Goal: Task Accomplishment & Management: Manage account settings

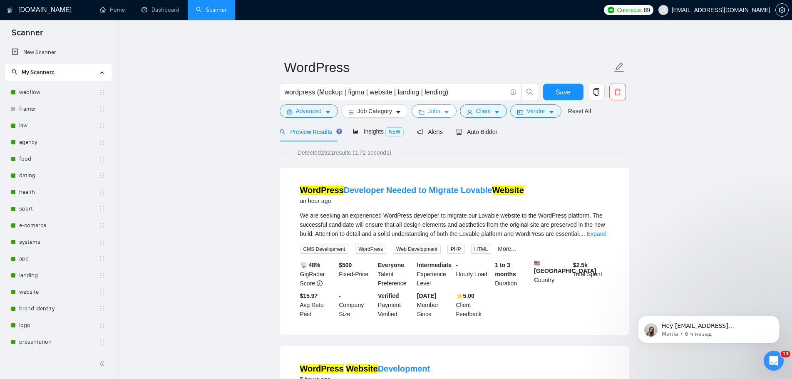
click at [446, 113] on icon "caret-down" at bounding box center [447, 112] width 6 height 6
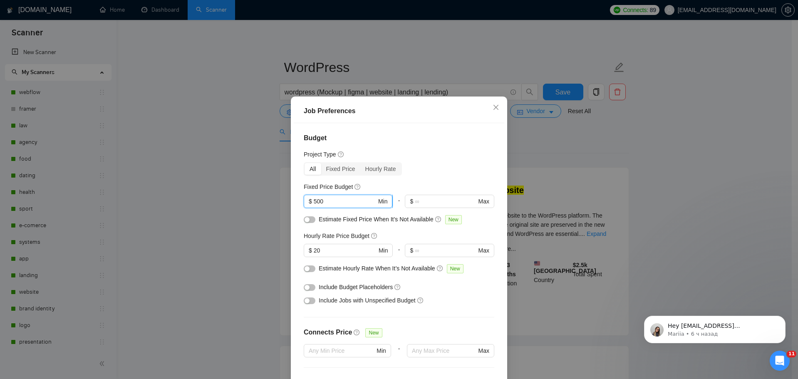
drag, startPoint x: 327, startPoint y: 204, endPoint x: 311, endPoint y: 204, distance: 15.8
click at [314, 204] on input "500" at bounding box center [345, 201] width 63 height 9
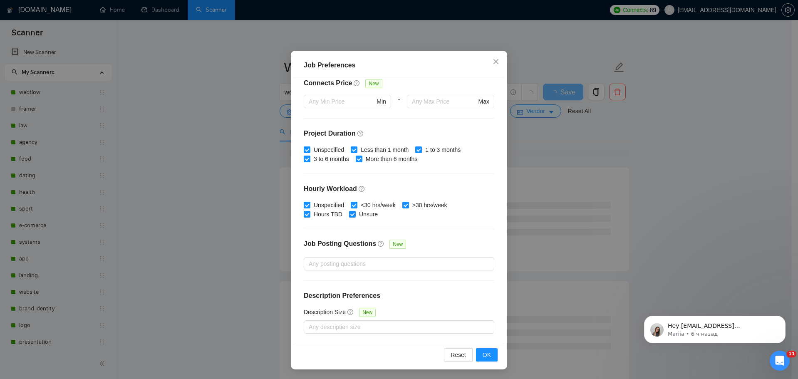
scroll to position [46, 0]
type input "400"
click at [489, 355] on button "OK" at bounding box center [487, 354] width 22 height 13
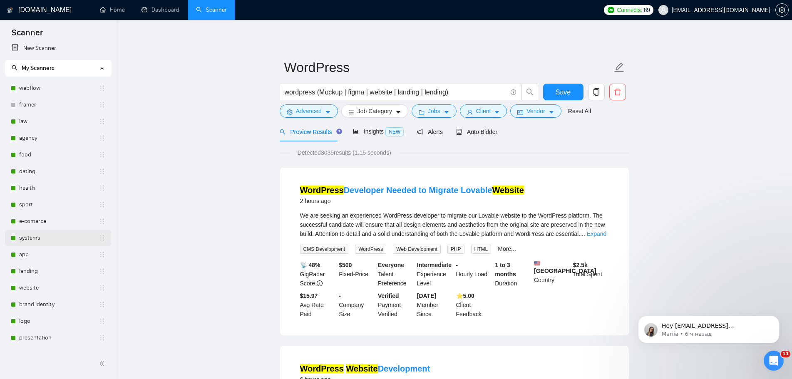
scroll to position [0, 0]
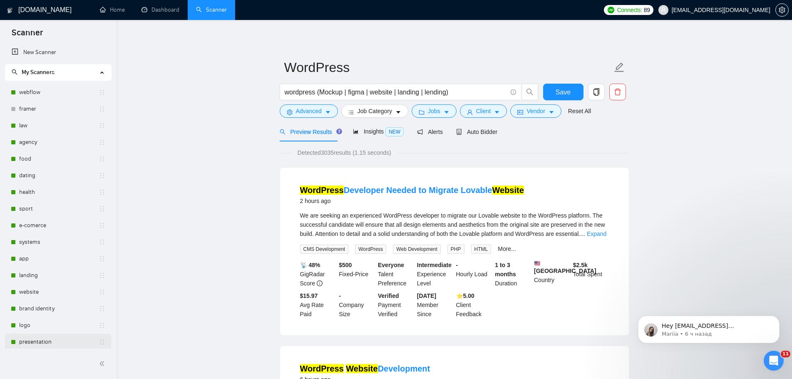
drag, startPoint x: 103, startPoint y: 92, endPoint x: 94, endPoint y: 339, distance: 246.5
click at [93, 346] on ul "webflow framer law agency food dating health sport e-comerce systems app landin…" at bounding box center [58, 300] width 106 height 433
drag, startPoint x: 103, startPoint y: 94, endPoint x: 99, endPoint y: 308, distance: 214.7
click at [99, 308] on ul "webflow framer law agency food dating health sport e-comerce systems app landin…" at bounding box center [58, 300] width 106 height 433
click at [64, 90] on link "webflow" at bounding box center [58, 92] width 79 height 17
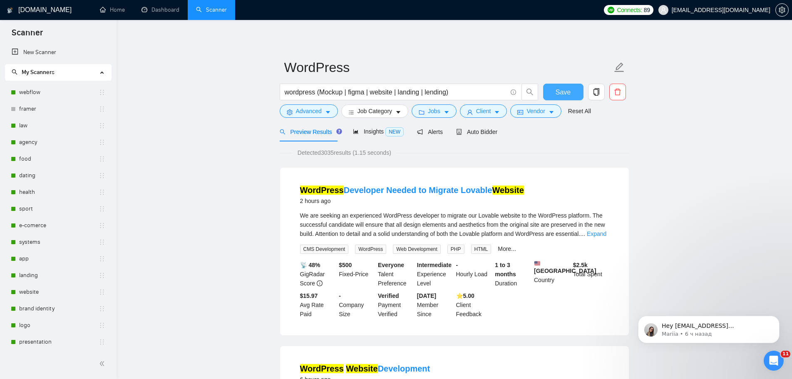
click at [563, 92] on span "Save" at bounding box center [562, 92] width 15 height 10
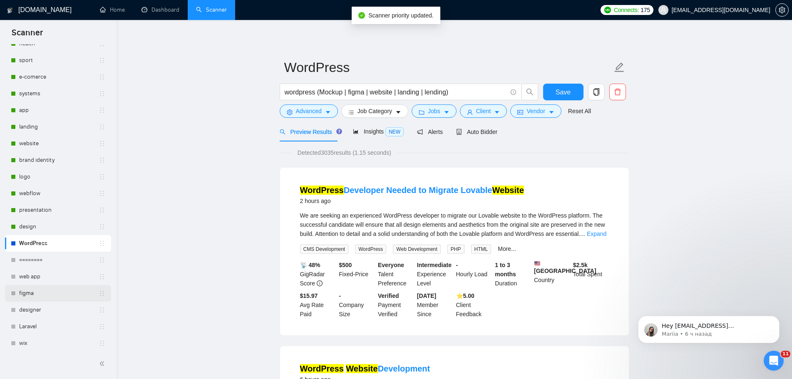
scroll to position [134, 0]
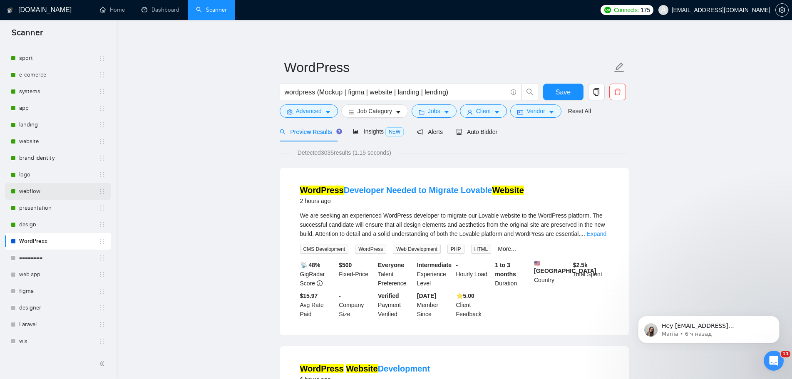
click at [45, 192] on link "webflow" at bounding box center [58, 191] width 79 height 17
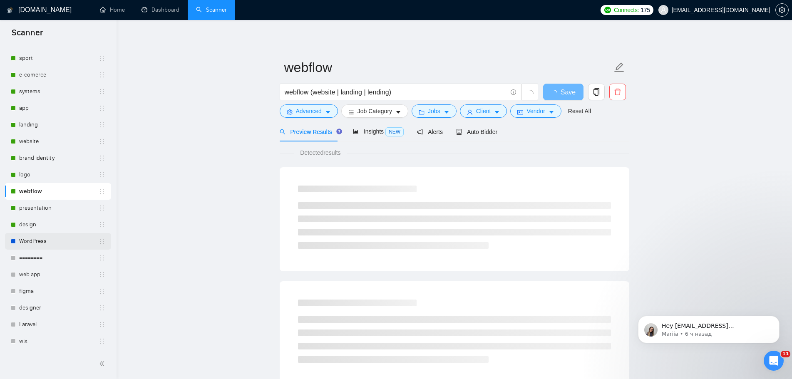
click at [64, 246] on link "WordPress" at bounding box center [58, 241] width 79 height 17
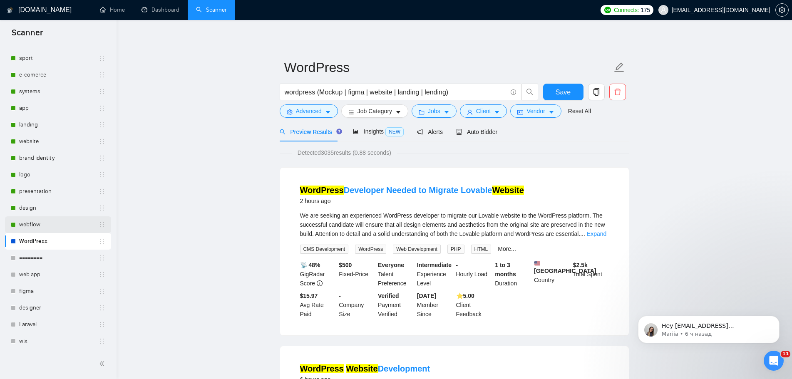
click at [34, 227] on link "webflow" at bounding box center [58, 224] width 79 height 17
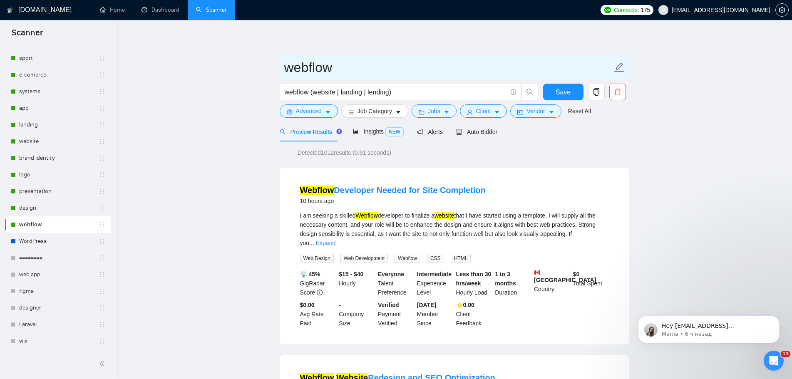
click at [624, 67] on icon "edit" at bounding box center [619, 67] width 11 height 11
click at [619, 67] on icon "edit" at bounding box center [619, 67] width 11 height 11
type input "webflow Клим"
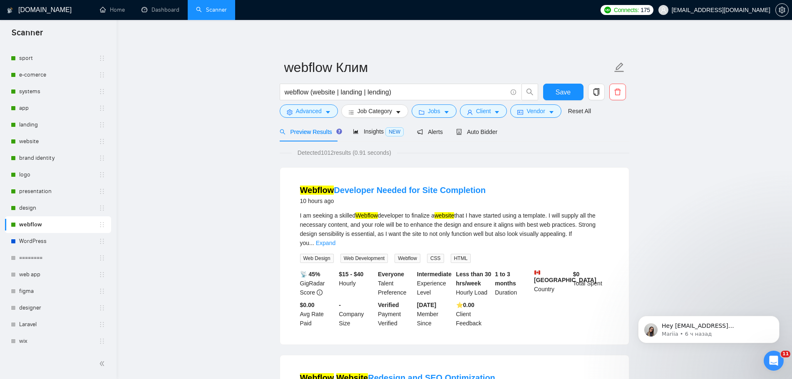
click at [563, 91] on span "Save" at bounding box center [562, 92] width 15 height 10
click at [573, 90] on button "Save" at bounding box center [563, 92] width 40 height 17
click at [40, 240] on link "WordPress" at bounding box center [58, 241] width 79 height 17
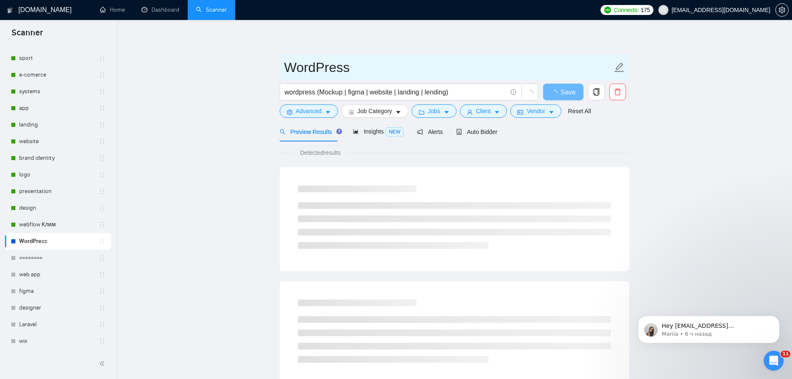
click at [620, 64] on icon "edit" at bounding box center [619, 67] width 11 height 11
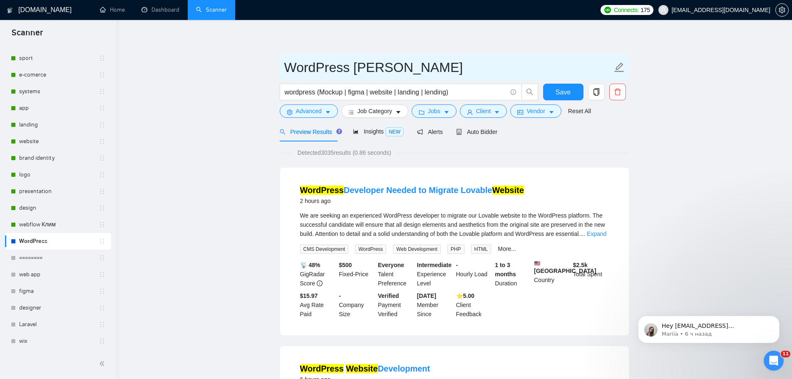
type input "WordPress [PERSON_NAME]"
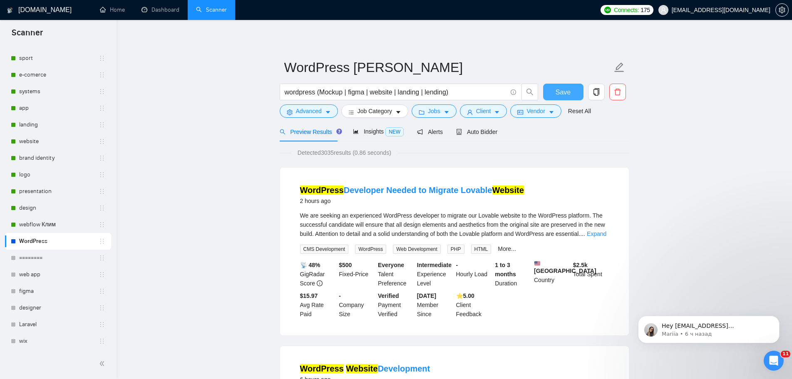
click at [563, 99] on button "Save" at bounding box center [563, 92] width 40 height 17
click at [62, 226] on link "webflow Клим" at bounding box center [58, 224] width 79 height 17
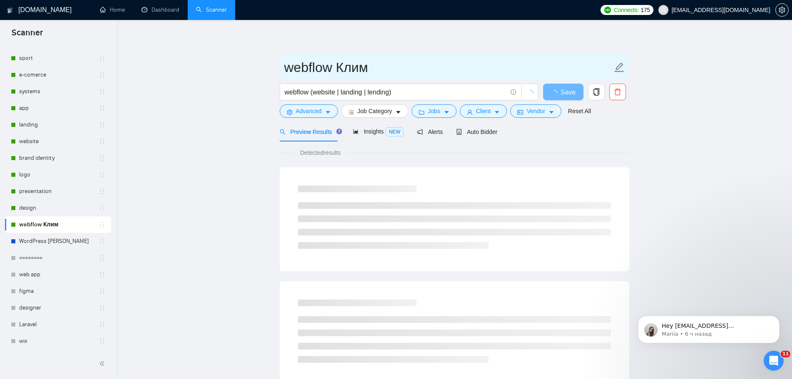
click at [615, 69] on icon "edit" at bounding box center [619, 67] width 11 height 11
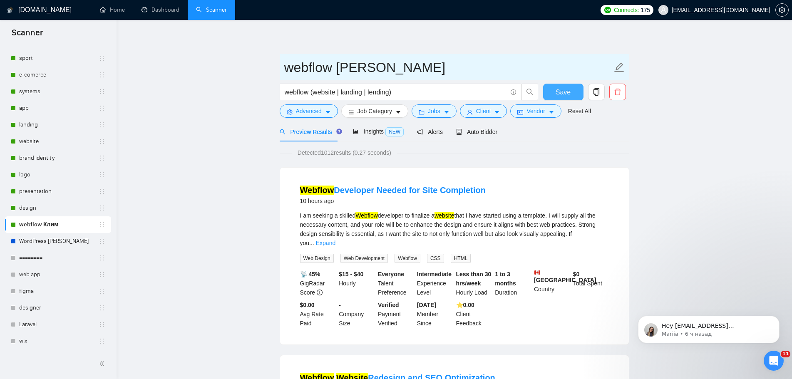
type input "webflow [PERSON_NAME]"
click at [569, 90] on span "Save" at bounding box center [562, 92] width 15 height 10
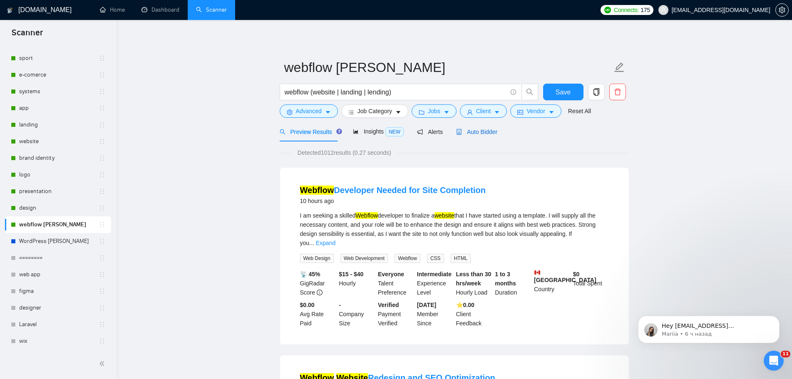
drag, startPoint x: 484, startPoint y: 134, endPoint x: 496, endPoint y: 136, distance: 11.8
click at [484, 133] on span "Auto Bidder" at bounding box center [476, 132] width 41 height 7
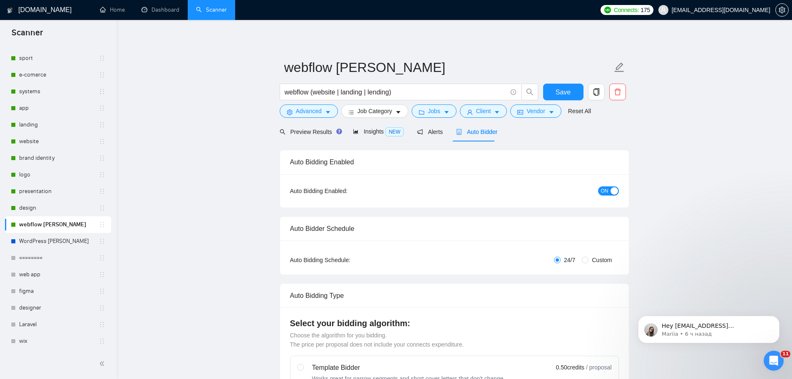
checkbox input "true"
click at [601, 193] on span "ON" at bounding box center [604, 190] width 7 height 9
click at [561, 92] on span "Save" at bounding box center [562, 92] width 15 height 10
checkbox input "true"
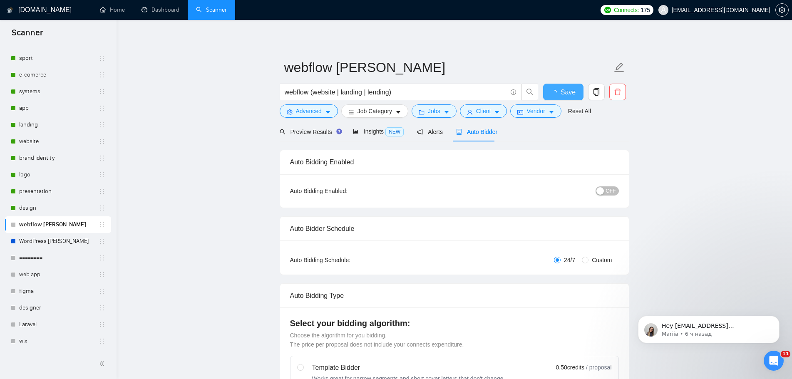
checkbox input "true"
click at [598, 94] on icon "copy" at bounding box center [596, 91] width 6 height 7
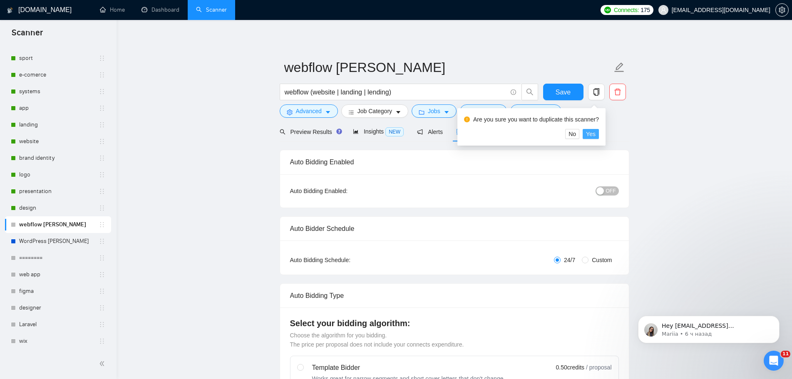
click at [590, 136] on span "Yes" at bounding box center [591, 133] width 10 height 9
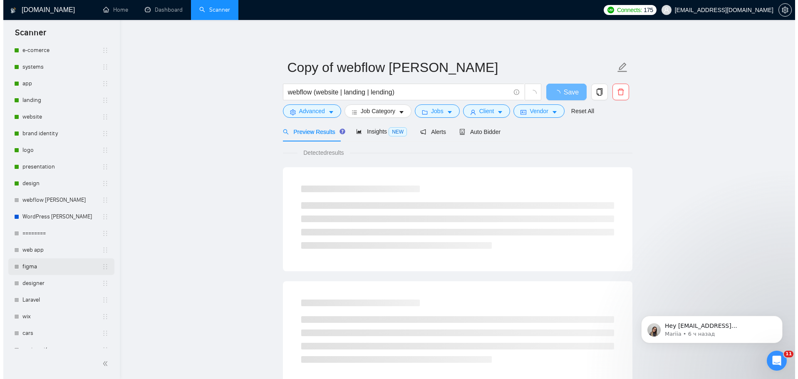
scroll to position [185, 0]
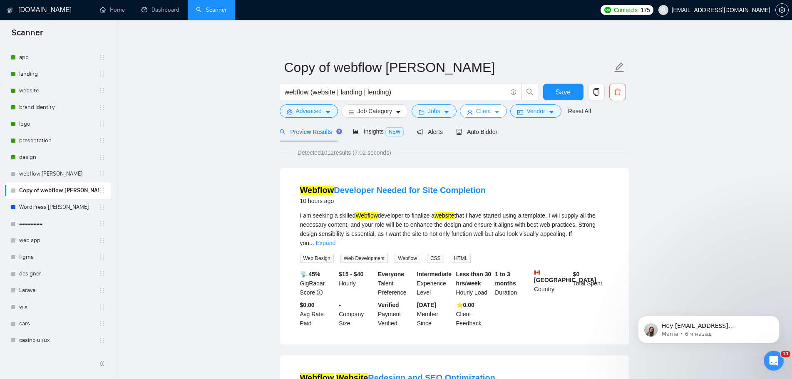
click at [482, 113] on span "Client" at bounding box center [483, 111] width 15 height 9
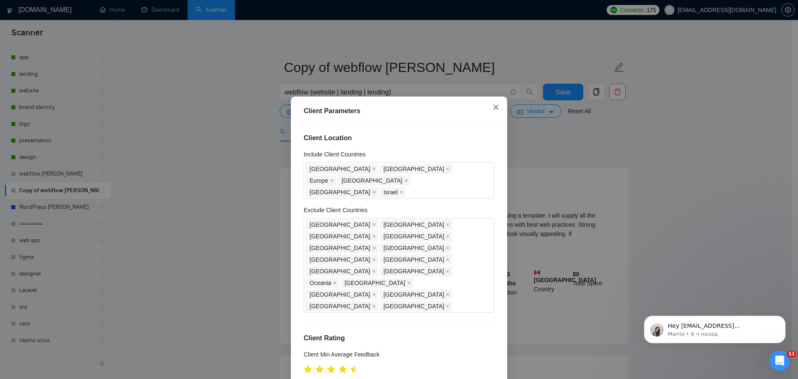
click at [493, 111] on icon "close" at bounding box center [496, 107] width 7 height 7
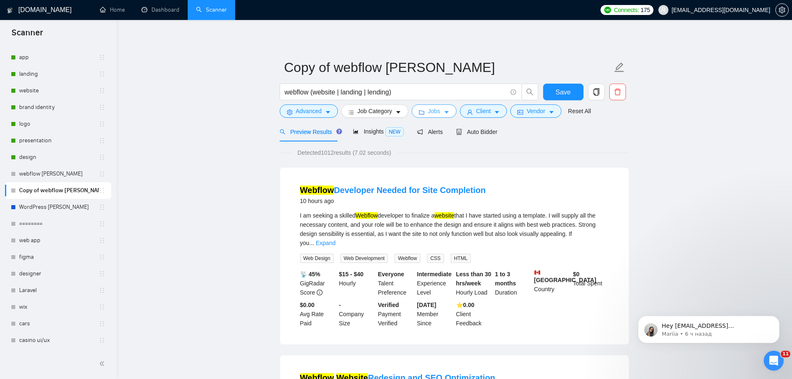
click at [437, 114] on span "Jobs" at bounding box center [434, 111] width 12 height 9
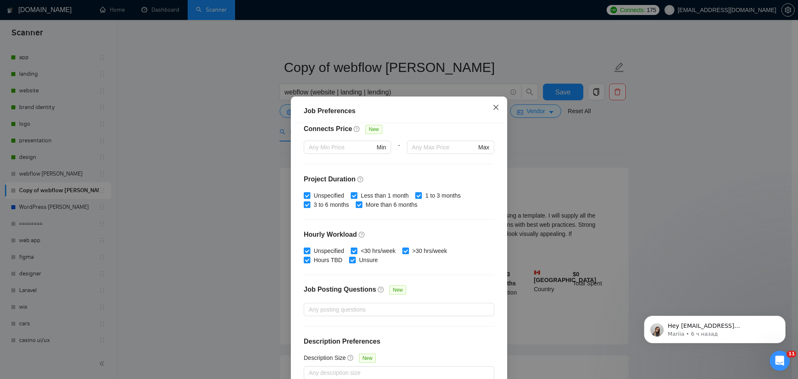
click at [493, 107] on icon "close" at bounding box center [496, 107] width 7 height 7
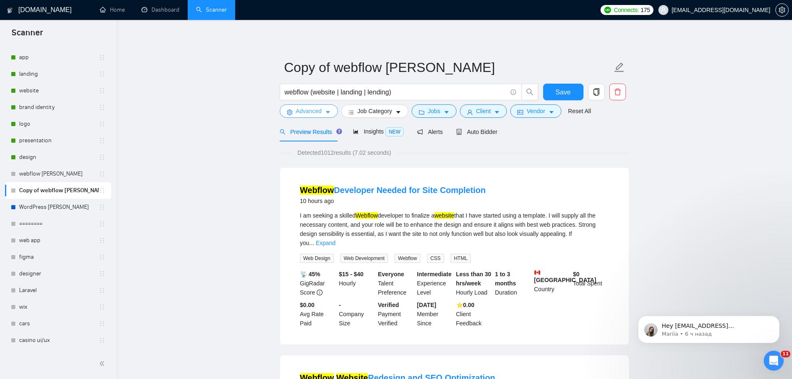
click at [322, 115] on button "Advanced" at bounding box center [309, 110] width 58 height 13
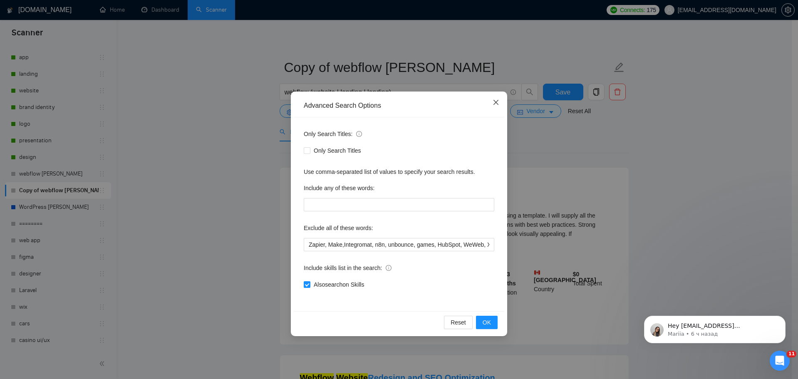
click at [496, 103] on icon "close" at bounding box center [495, 102] width 5 height 5
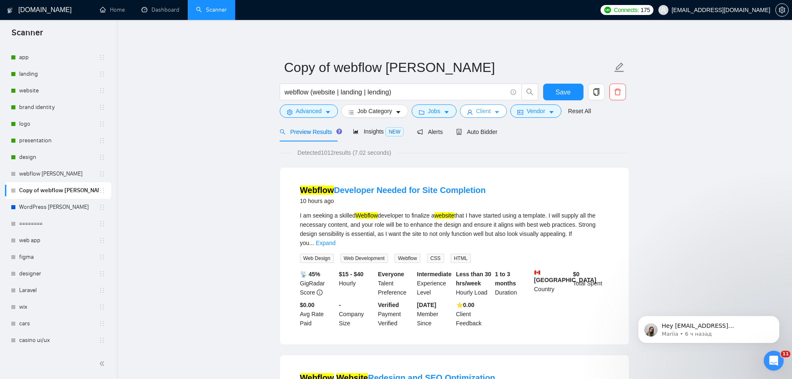
click at [501, 114] on button "Client" at bounding box center [483, 110] width 47 height 13
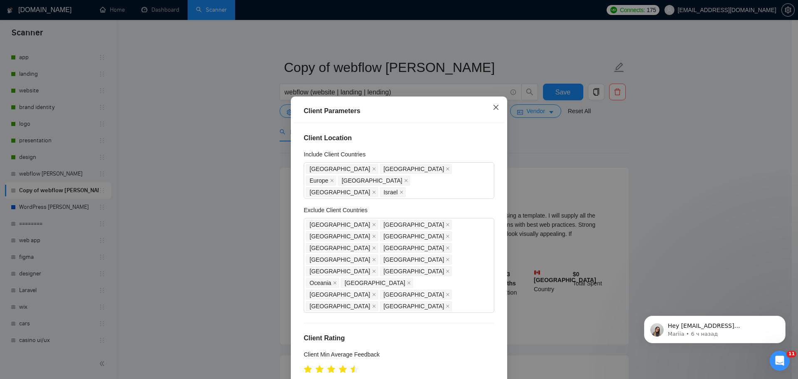
click at [493, 107] on icon "close" at bounding box center [496, 107] width 7 height 7
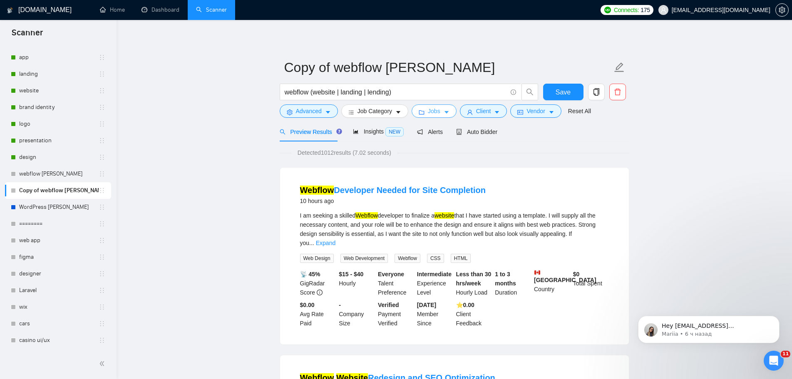
click at [440, 112] on button "Jobs" at bounding box center [433, 110] width 45 height 13
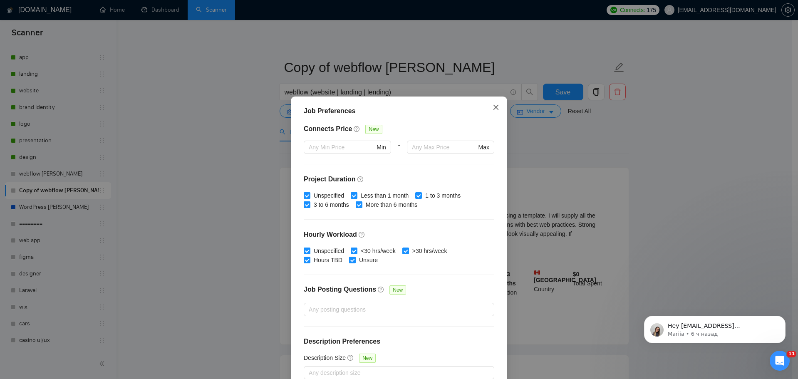
click at [488, 104] on span "Close" at bounding box center [496, 108] width 22 height 22
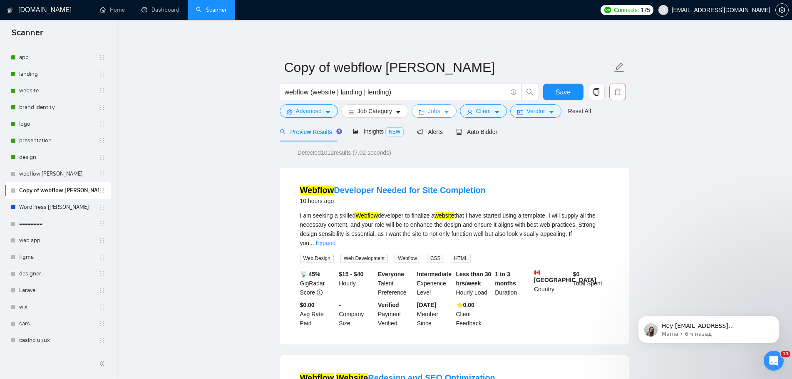
click at [435, 112] on span "Jobs" at bounding box center [434, 111] width 12 height 9
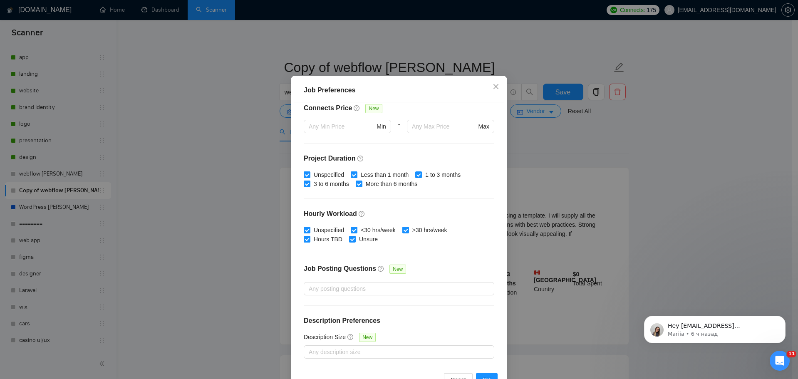
scroll to position [0, 0]
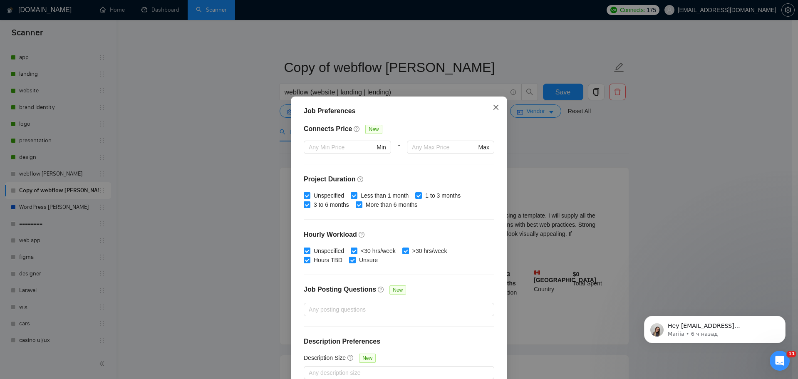
click at [497, 105] on span "Close" at bounding box center [496, 108] width 22 height 22
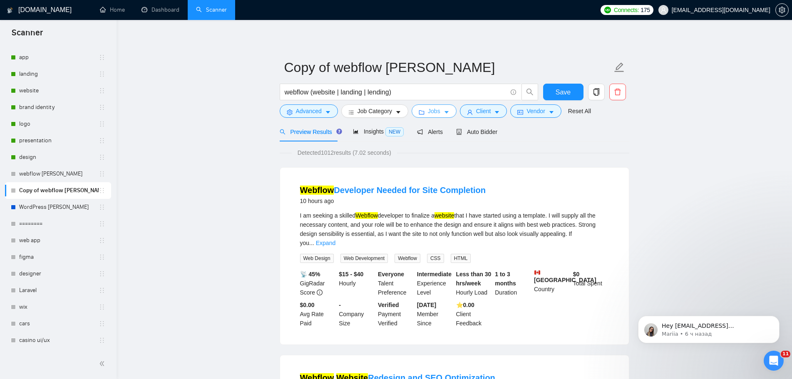
click at [445, 116] on button "Jobs" at bounding box center [433, 110] width 45 height 13
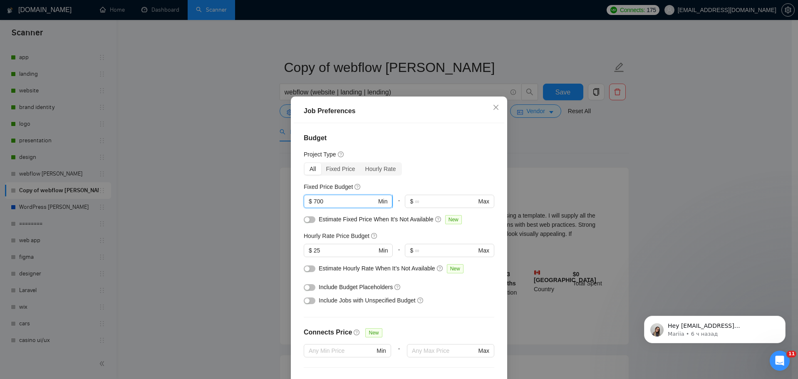
drag, startPoint x: 325, startPoint y: 201, endPoint x: 312, endPoint y: 201, distance: 13.7
click at [314, 201] on input "700" at bounding box center [345, 201] width 63 height 9
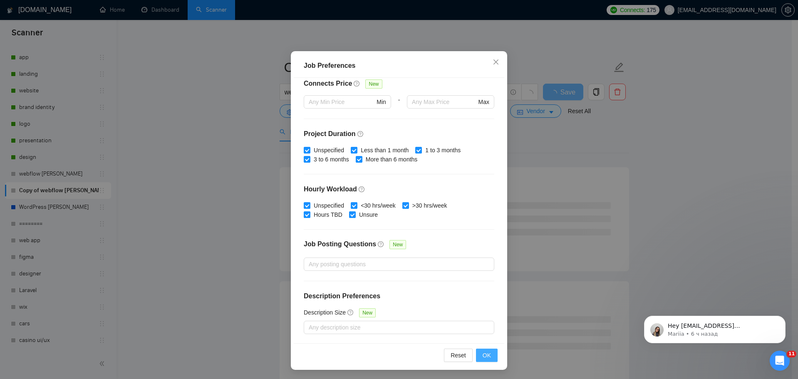
scroll to position [46, 0]
type input "400"
click at [488, 356] on span "OK" at bounding box center [487, 354] width 8 height 9
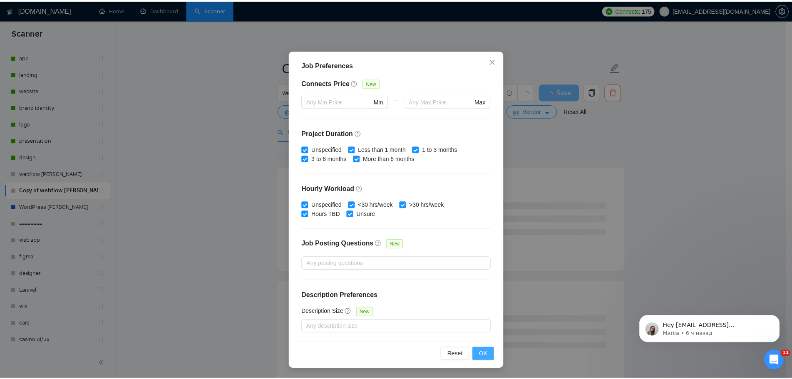
scroll to position [0, 0]
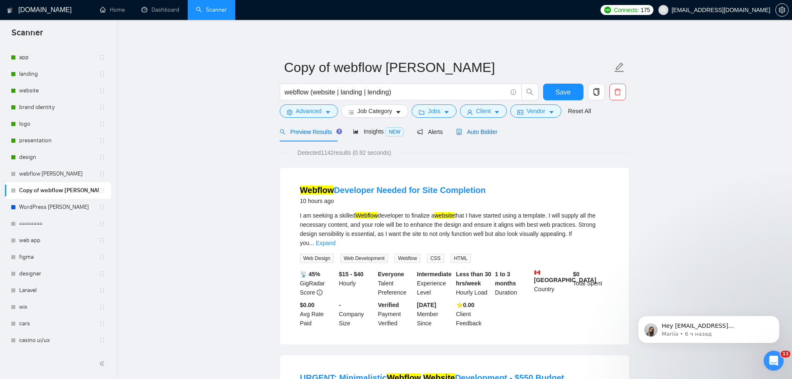
click at [490, 131] on span "Auto Bidder" at bounding box center [476, 132] width 41 height 7
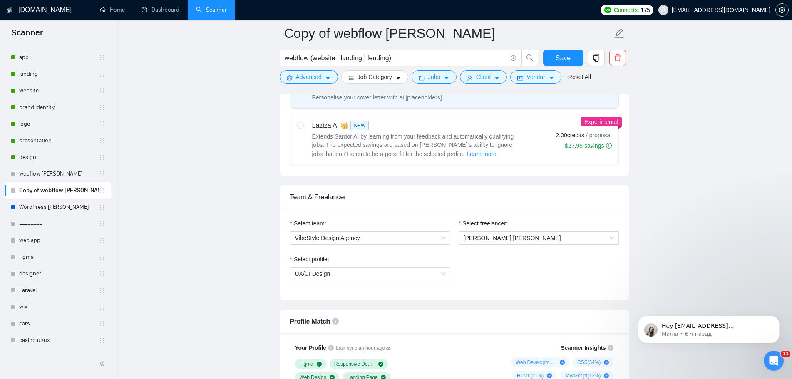
scroll to position [374, 0]
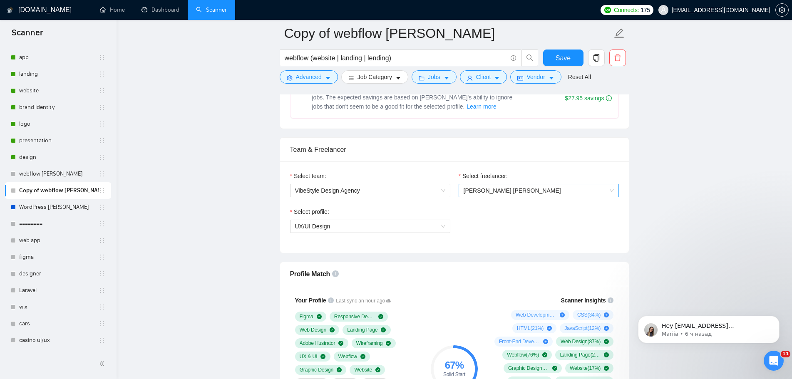
click at [616, 191] on div "[PERSON_NAME] [PERSON_NAME]" at bounding box center [538, 190] width 160 height 13
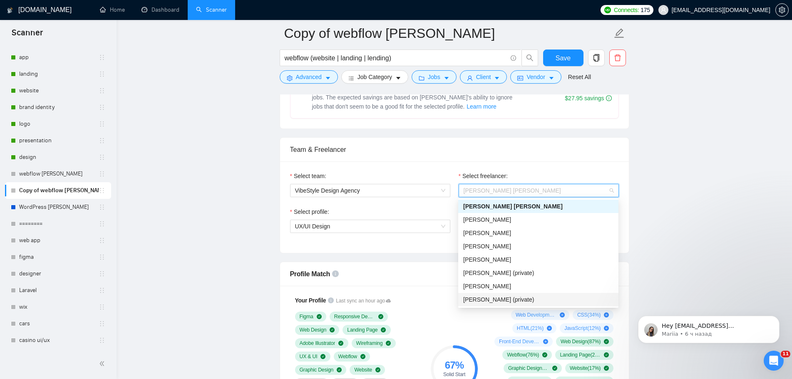
scroll to position [13, 0]
click at [500, 300] on span "[PERSON_NAME]" at bounding box center [487, 299] width 48 height 7
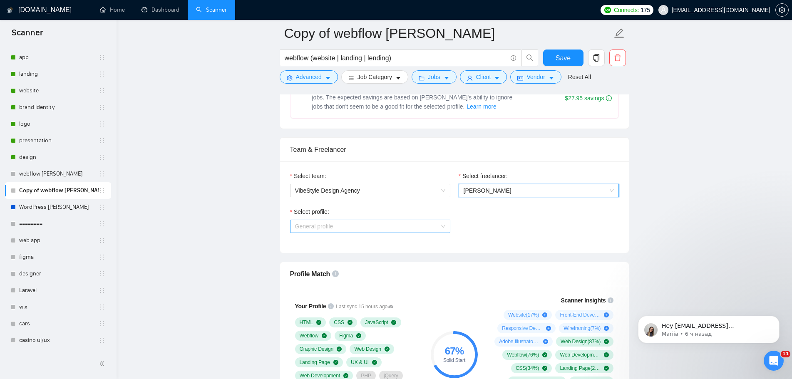
click at [438, 226] on span "General profile" at bounding box center [370, 226] width 150 height 12
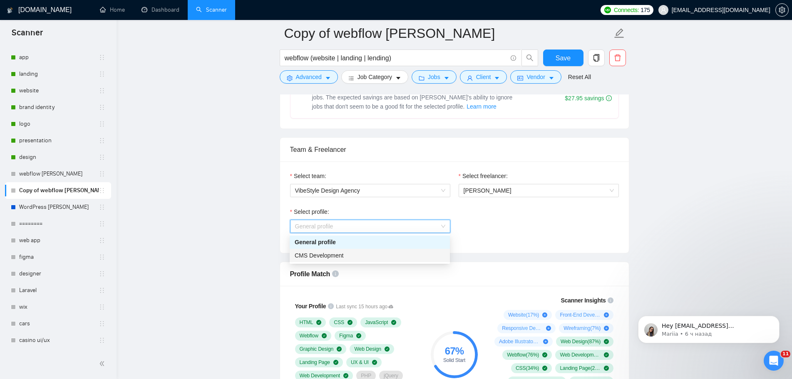
click at [389, 254] on div "CMS Development" at bounding box center [370, 255] width 150 height 9
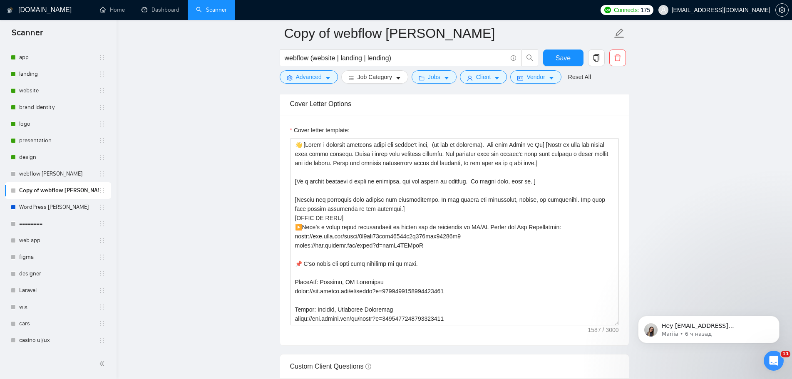
scroll to position [1040, 0]
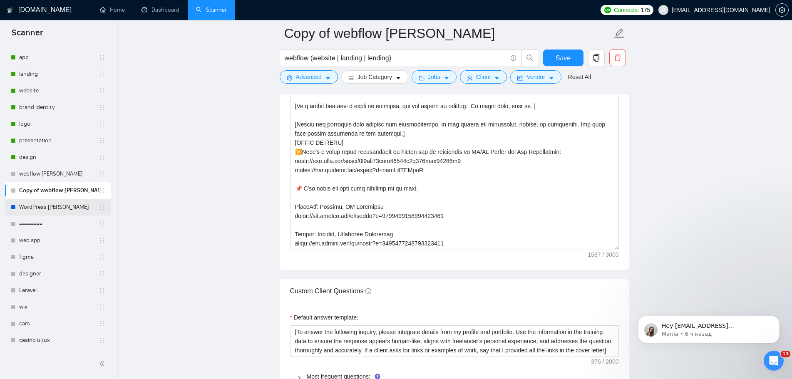
click at [32, 205] on link "WordPress [PERSON_NAME]" at bounding box center [58, 207] width 79 height 17
click at [558, 57] on span "Save" at bounding box center [562, 58] width 15 height 10
click at [49, 209] on link "WordPress [PERSON_NAME]" at bounding box center [58, 207] width 79 height 17
click at [51, 207] on link "WordPress [PERSON_NAME]" at bounding box center [58, 207] width 79 height 17
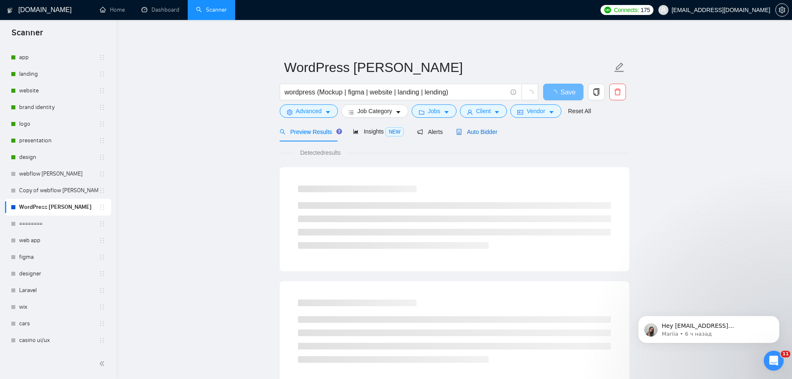
click at [473, 130] on span "Auto Bidder" at bounding box center [476, 132] width 41 height 7
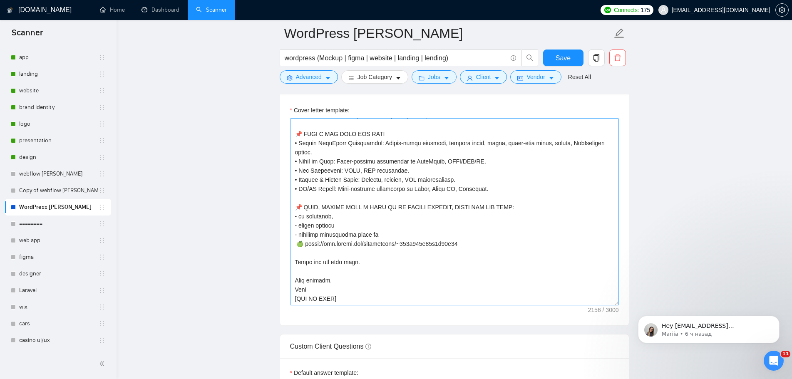
scroll to position [1040, 0]
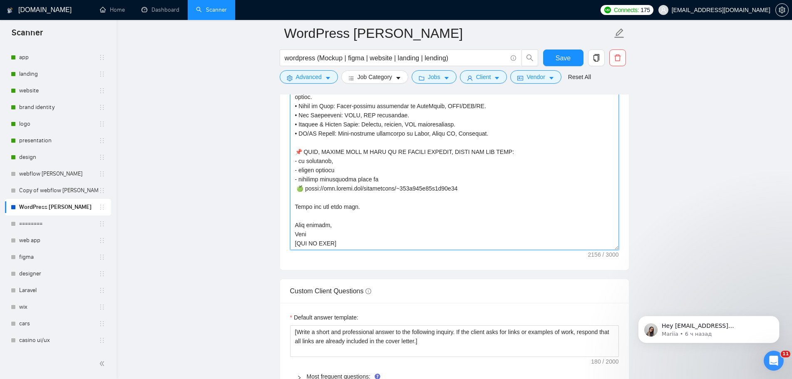
click at [455, 226] on textarea "Cover letter template:" at bounding box center [454, 156] width 329 height 187
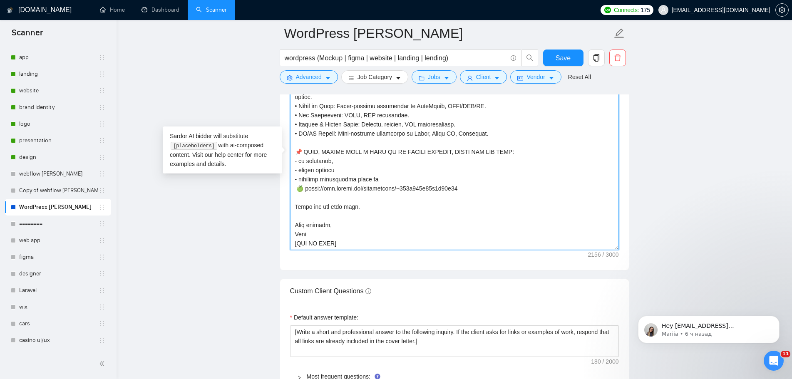
click at [483, 231] on textarea "Cover letter template:" at bounding box center [454, 156] width 329 height 187
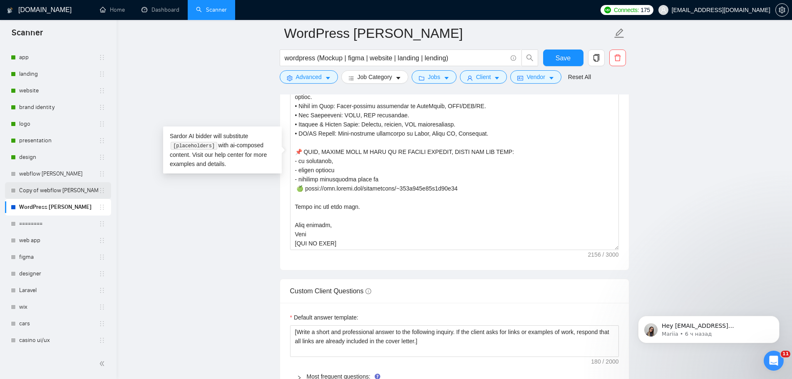
click at [67, 193] on link "Copy of webflow [PERSON_NAME]" at bounding box center [58, 190] width 79 height 17
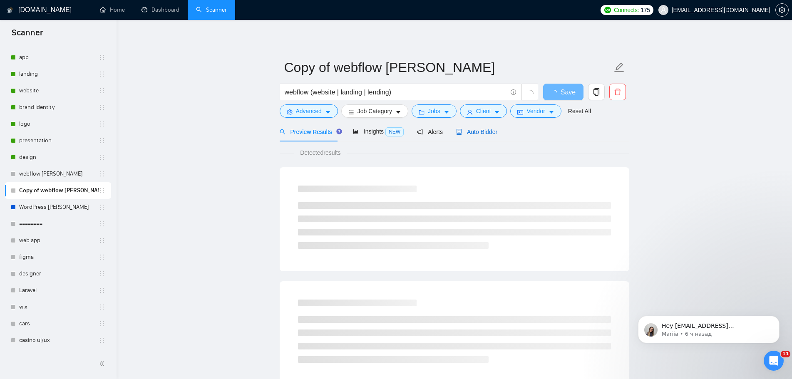
click at [481, 135] on span "Auto Bidder" at bounding box center [476, 132] width 41 height 7
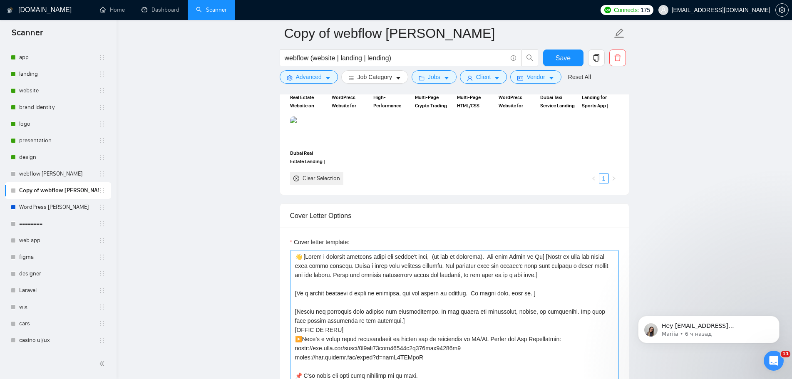
scroll to position [915, 0]
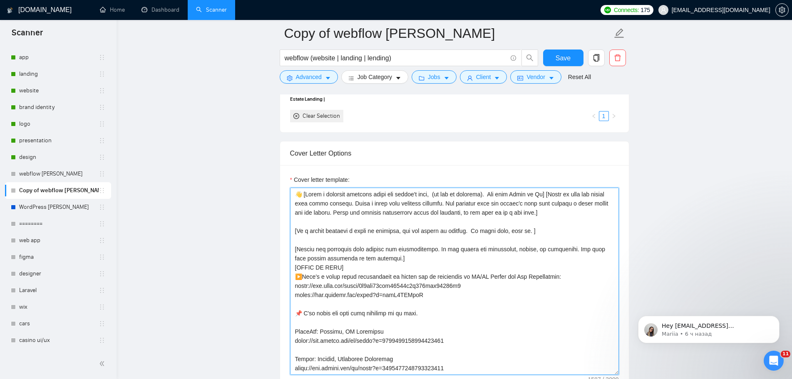
click at [533, 312] on textarea "Cover letter template:" at bounding box center [454, 281] width 329 height 187
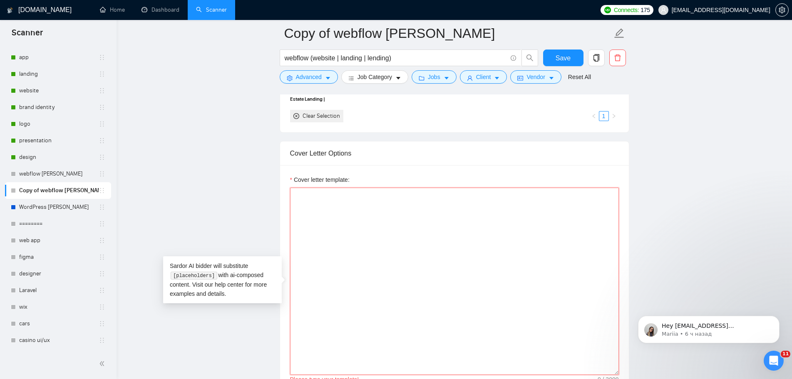
paste textarea "👋 [Lorem i dolorsit ametcons adipi eli seddoe't inci, (ut lab et dolorema). Ali…"
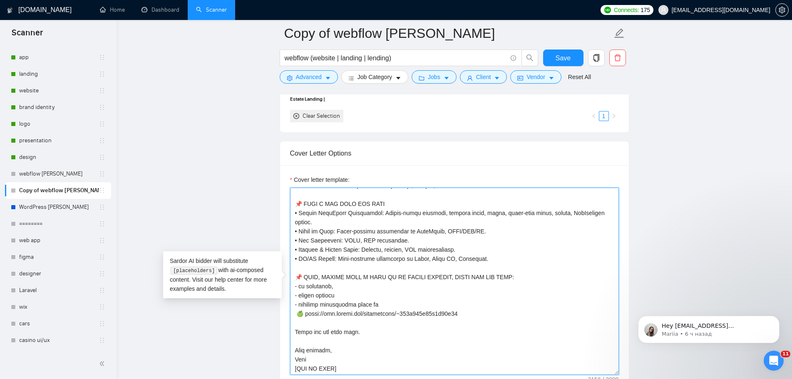
scroll to position [238, 0]
click at [362, 334] on textarea "Cover letter template:" at bounding box center [454, 281] width 329 height 187
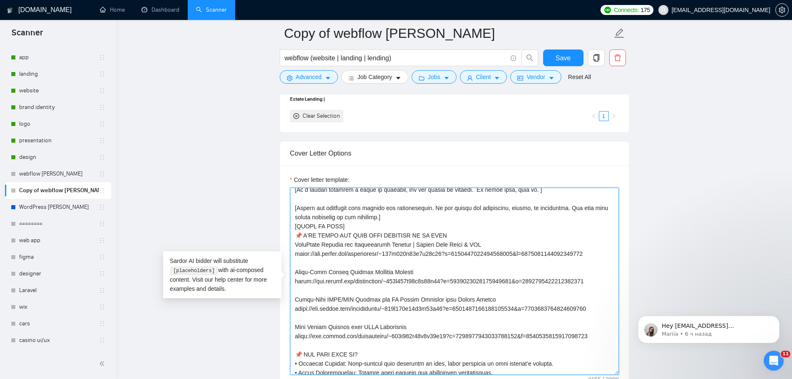
scroll to position [21, 0]
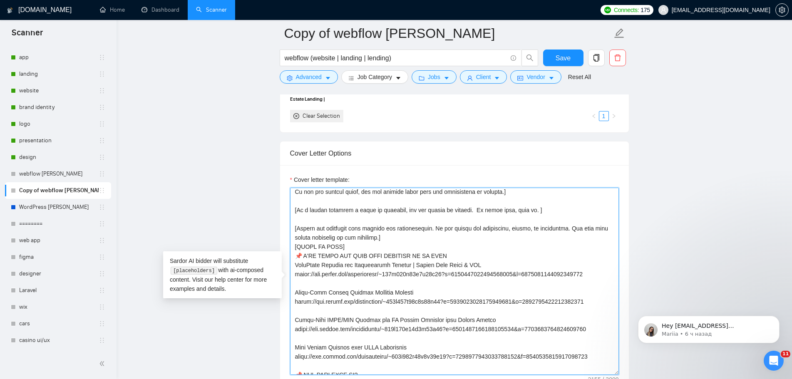
click at [350, 242] on textarea "Cover letter template:" at bounding box center [454, 281] width 329 height 187
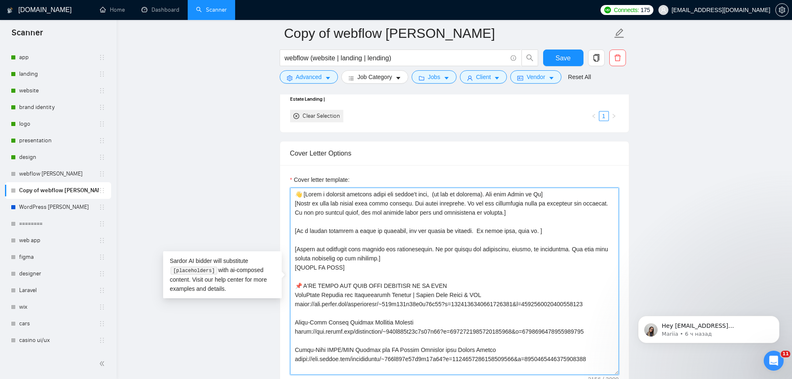
scroll to position [42, 0]
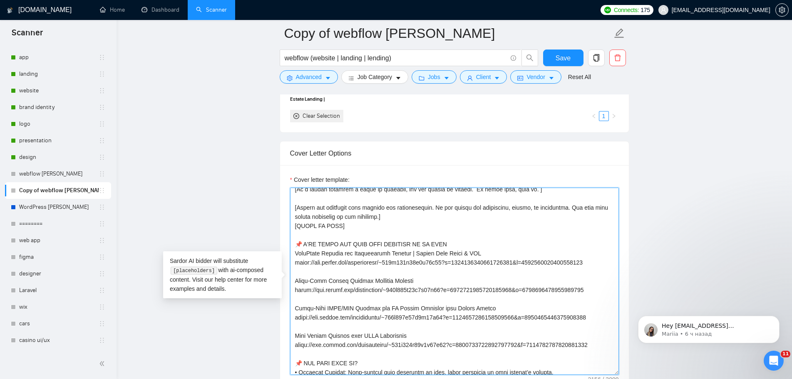
click at [370, 223] on textarea "Cover letter template:" at bounding box center [454, 281] width 329 height 187
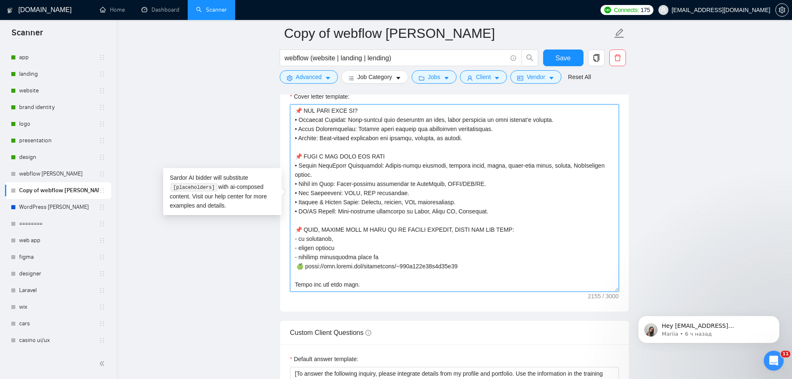
scroll to position [187, 0]
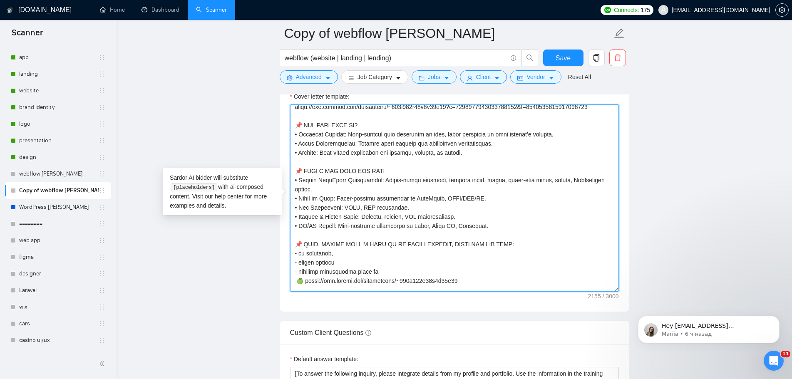
click at [496, 212] on textarea "Cover letter template:" at bounding box center [454, 197] width 329 height 187
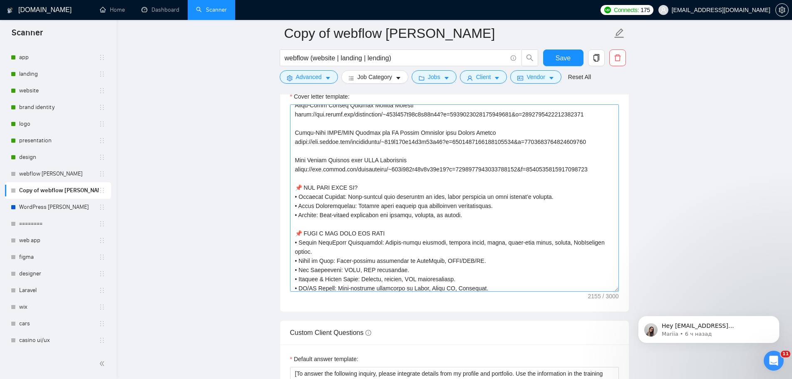
scroll to position [229, 0]
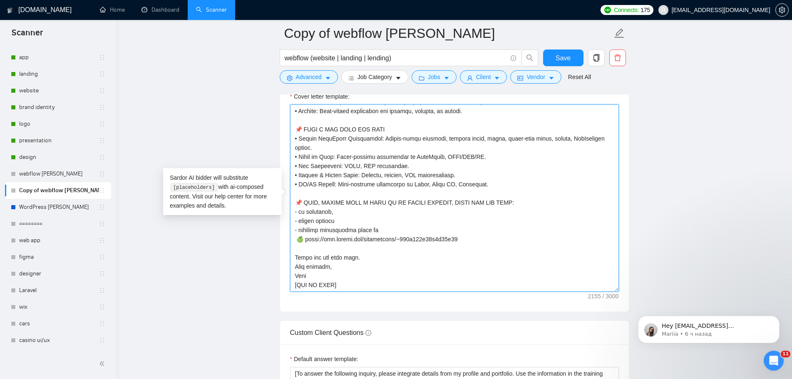
click at [402, 165] on textarea "Cover letter template:" at bounding box center [454, 197] width 329 height 187
click at [344, 164] on textarea "Cover letter template:" at bounding box center [454, 197] width 329 height 187
paste textarea "Webflow interactions."
click at [520, 228] on textarea "Cover letter template:" at bounding box center [454, 197] width 329 height 187
drag, startPoint x: 436, startPoint y: 156, endPoint x: 412, endPoint y: 154, distance: 24.3
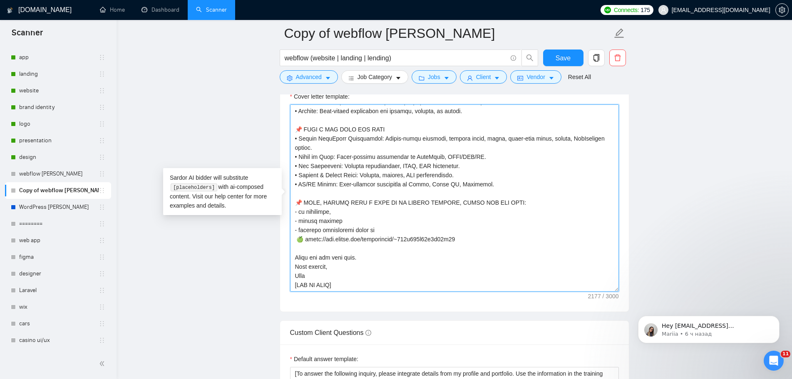
click at [412, 154] on textarea "Cover letter template:" at bounding box center [454, 197] width 329 height 187
drag, startPoint x: 427, startPoint y: 171, endPoint x: 424, endPoint y: 167, distance: 4.5
click at [428, 170] on textarea "Cover letter template:" at bounding box center [454, 197] width 329 height 187
click at [408, 155] on textarea "Cover letter template:" at bounding box center [454, 197] width 329 height 187
paste textarea "Webflow interactions."
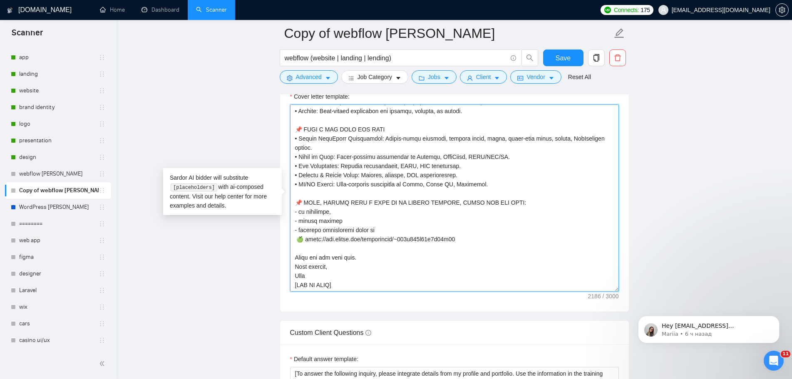
drag, startPoint x: 564, startPoint y: 138, endPoint x: 545, endPoint y: 141, distance: 18.6
click at [545, 141] on textarea "Cover letter template:" at bounding box center [454, 197] width 329 height 187
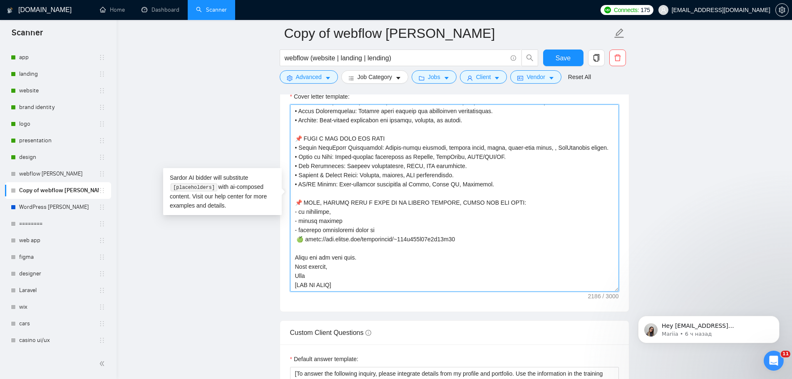
scroll to position [220, 0]
drag, startPoint x: 560, startPoint y: 149, endPoint x: 555, endPoint y: 150, distance: 4.7
click at [554, 149] on textarea "Cover letter template:" at bounding box center [454, 197] width 329 height 187
drag, startPoint x: 561, startPoint y: 147, endPoint x: 547, endPoint y: 147, distance: 14.1
click at [547, 147] on textarea "Cover letter template:" at bounding box center [454, 197] width 329 height 187
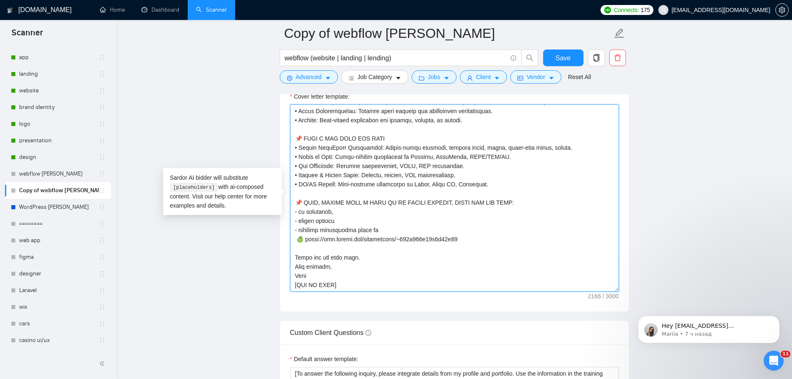
paste textarea "𝗲𝗖𝗼𝗺𝗺𝗲𝗿𝗰𝗲"
click at [587, 153] on textarea "Cover letter template:" at bounding box center [454, 197] width 329 height 187
click at [563, 149] on textarea "Cover letter template:" at bounding box center [454, 197] width 329 height 187
click at [553, 191] on textarea "Cover letter template:" at bounding box center [454, 197] width 329 height 187
drag, startPoint x: 419, startPoint y: 145, endPoint x: 390, endPoint y: 144, distance: 29.1
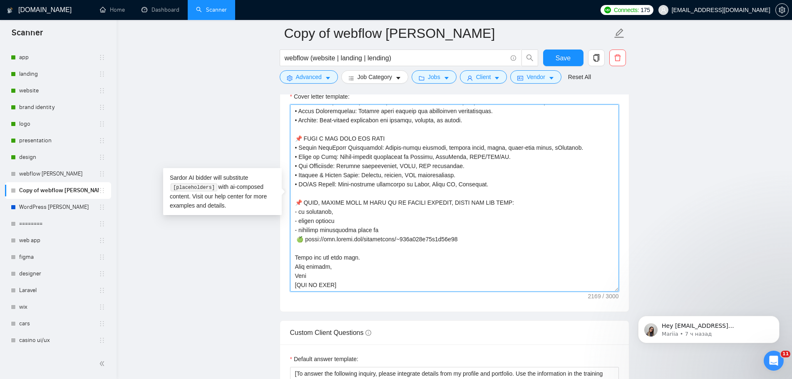
click at [390, 144] on textarea "Cover letter template:" at bounding box center [454, 197] width 329 height 187
drag, startPoint x: 432, startPoint y: 157, endPoint x: 411, endPoint y: 157, distance: 20.8
click at [411, 157] on textarea "Cover letter template:" at bounding box center [454, 197] width 329 height 187
drag, startPoint x: 349, startPoint y: 146, endPoint x: 322, endPoint y: 148, distance: 26.7
click at [322, 148] on textarea "Cover letter template:" at bounding box center [454, 197] width 329 height 187
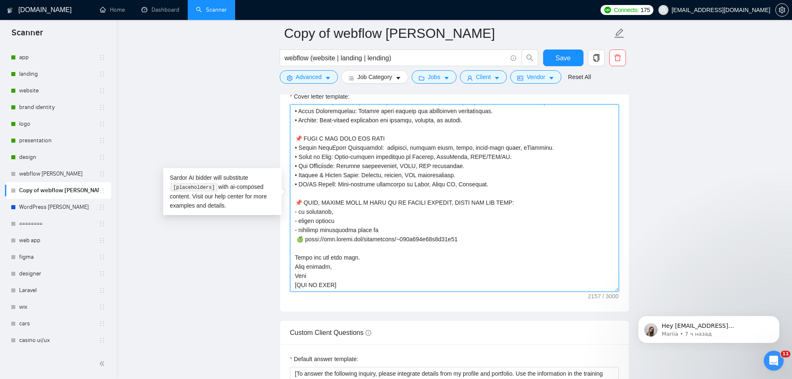
paste textarea "Webflow"
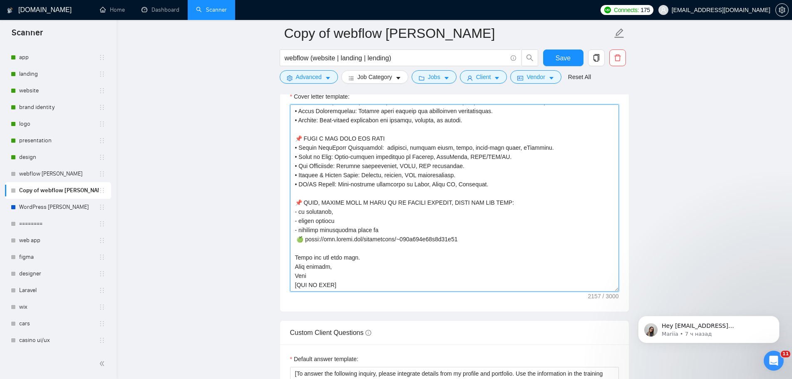
click at [547, 145] on textarea "Cover letter template:" at bounding box center [454, 197] width 329 height 187
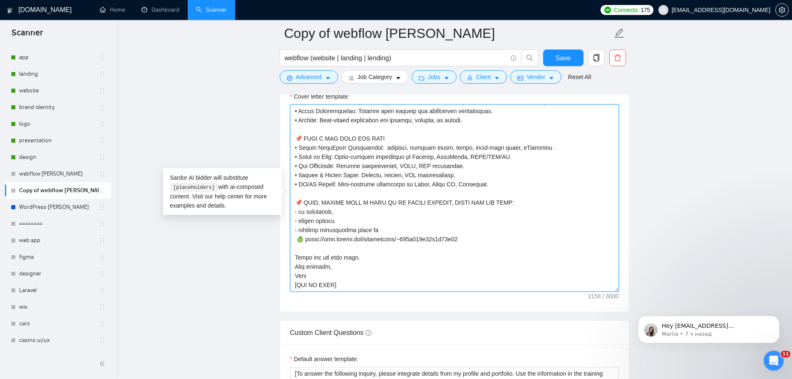
paste textarea "dynamic CMS setups"
drag, startPoint x: 387, startPoint y: 146, endPoint x: 300, endPoint y: 147, distance: 87.0
click at [300, 147] on textarea "Cover letter template:" at bounding box center [454, 197] width 329 height 187
paste textarea "𝗲𝗯𝗳𝗹𝗼𝘄"
drag, startPoint x: 336, startPoint y: 154, endPoint x: 325, endPoint y: 154, distance: 11.2
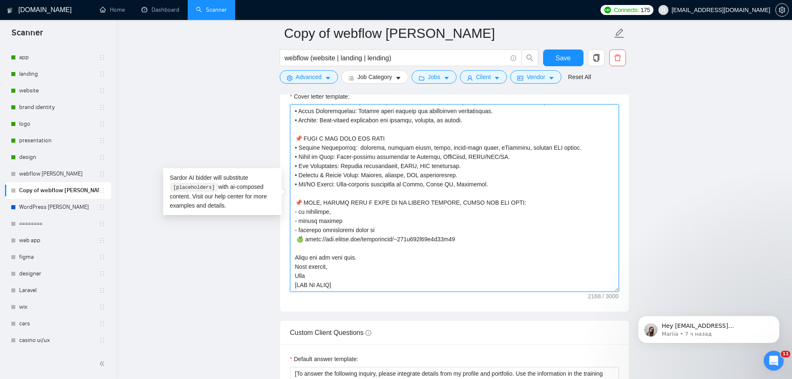
click at [325, 154] on textarea "Cover letter template:" at bounding box center [454, 197] width 329 height 187
paste textarea "𝗲𝗯𝗳𝗹𝗼𝘄 𝗗𝗲𝘃𝗲𝗹𝗼𝗽𝗺𝗲𝗻𝘁"
drag, startPoint x: 350, startPoint y: 156, endPoint x: 386, endPoint y: 156, distance: 36.2
click at [386, 156] on textarea "Cover letter template:" at bounding box center [454, 197] width 329 height 187
click at [387, 165] on textarea "Cover letter template:" at bounding box center [454, 197] width 329 height 187
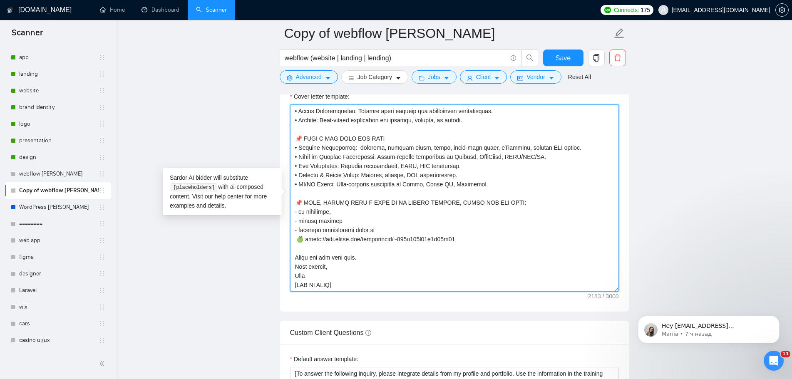
drag, startPoint x: 384, startPoint y: 154, endPoint x: 351, endPoint y: 156, distance: 33.3
click at [351, 156] on textarea "Cover letter template:" at bounding box center [454, 197] width 329 height 187
drag, startPoint x: 514, startPoint y: 156, endPoint x: 289, endPoint y: 159, distance: 225.1
click at [289, 159] on div "Cover letter template:" at bounding box center [454, 197] width 349 height 230
click at [584, 148] on textarea "Cover letter template:" at bounding box center [454, 197] width 329 height 187
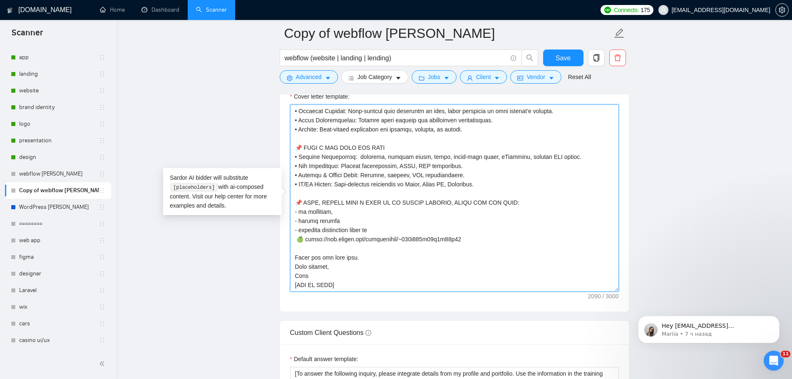
scroll to position [211, 0]
drag, startPoint x: 324, startPoint y: 175, endPoint x: 300, endPoint y: 175, distance: 23.7
click at [300, 175] on textarea "Cover letter template:" at bounding box center [454, 197] width 329 height 187
drag, startPoint x: 385, startPoint y: 176, endPoint x: 364, endPoint y: 175, distance: 20.8
click at [364, 175] on textarea "Cover letter template:" at bounding box center [454, 197] width 329 height 187
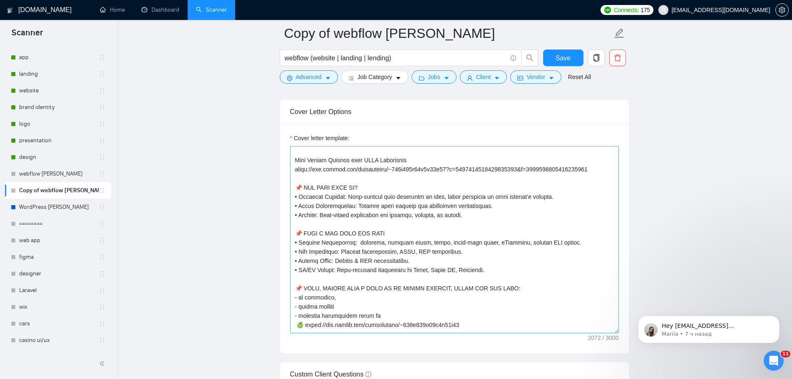
scroll to position [208, 0]
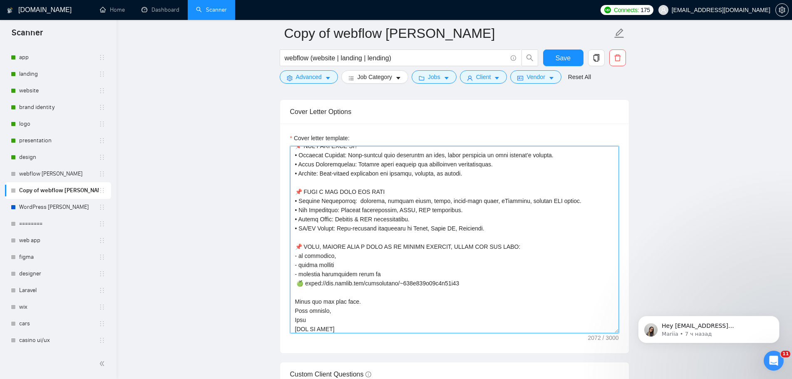
drag, startPoint x: 366, startPoint y: 201, endPoint x: 367, endPoint y: 207, distance: 5.8
click at [366, 201] on textarea "Cover letter template:" at bounding box center [454, 239] width 329 height 187
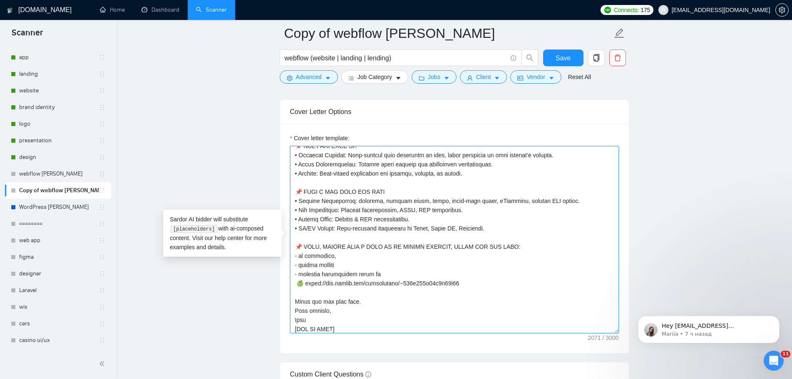
click at [534, 248] on textarea "Cover letter template:" at bounding box center [454, 239] width 329 height 187
click at [383, 196] on textarea "Cover letter template:" at bounding box center [454, 239] width 329 height 187
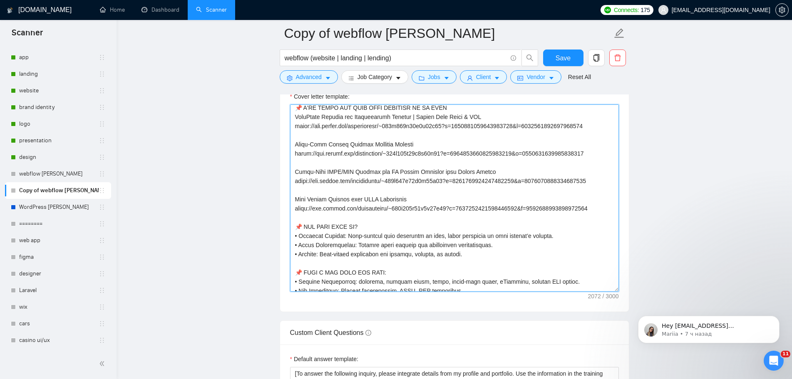
scroll to position [0, 0]
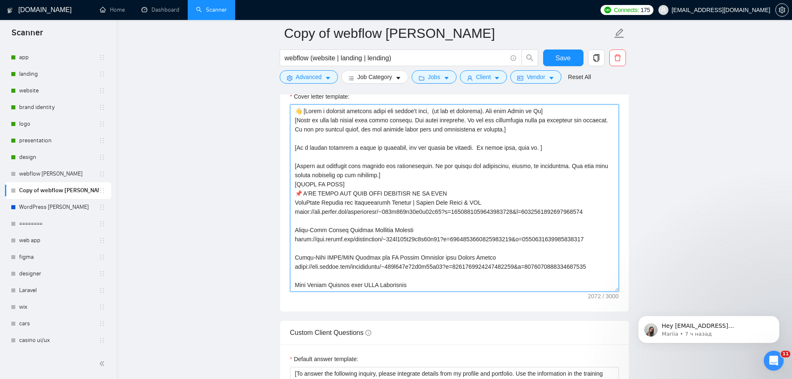
click at [455, 194] on textarea "Cover letter template:" at bounding box center [454, 197] width 329 height 187
type textarea "👋 [Lorem i dolorsit ametcons adipi eli seddoe't inci, (ut lab et dolorema). Ali…"
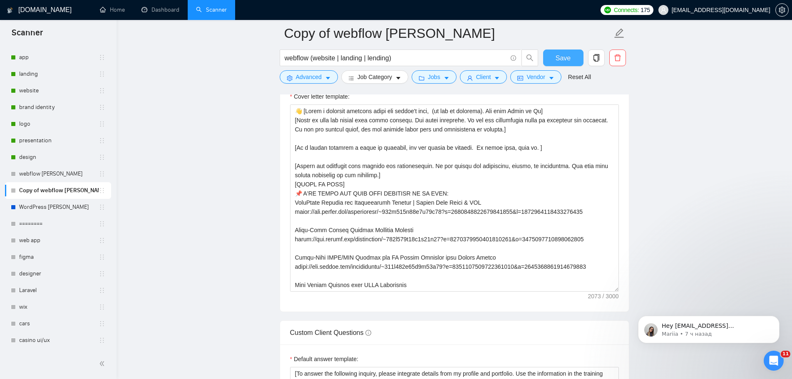
click at [563, 55] on span "Save" at bounding box center [562, 58] width 15 height 10
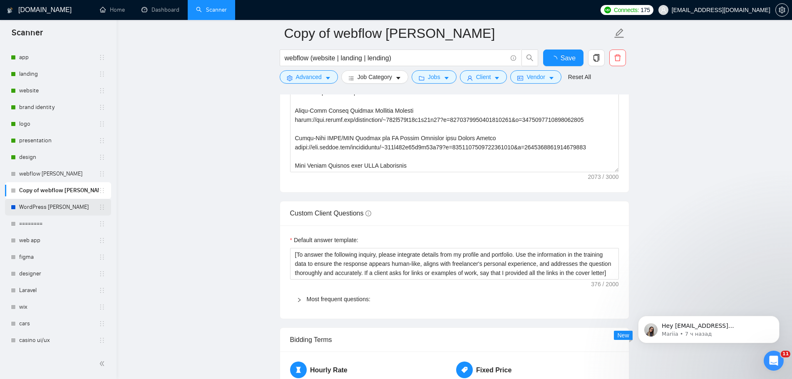
click at [63, 206] on link "WordPress [PERSON_NAME]" at bounding box center [58, 207] width 79 height 17
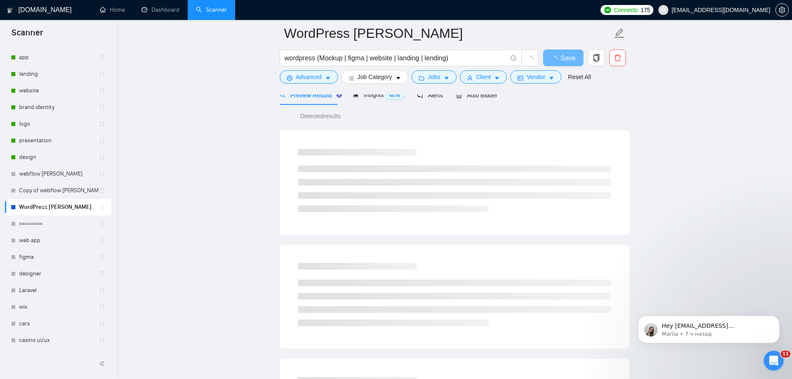
scroll to position [42, 0]
click at [473, 95] on span "Auto Bidder" at bounding box center [476, 97] width 41 height 7
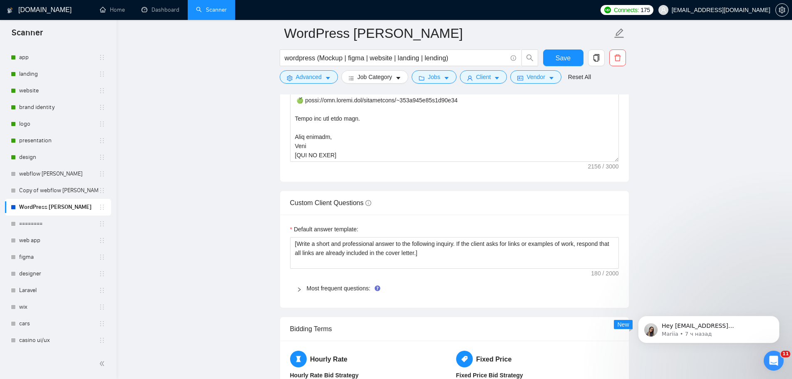
scroll to position [1165, 0]
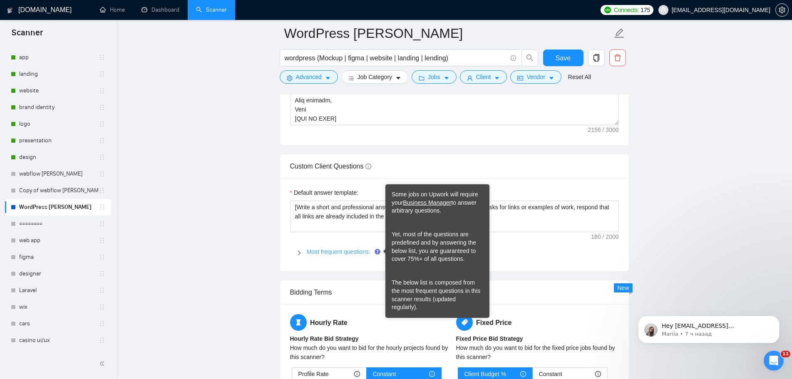
click at [351, 254] on link "Most frequent questions:" at bounding box center [339, 251] width 64 height 7
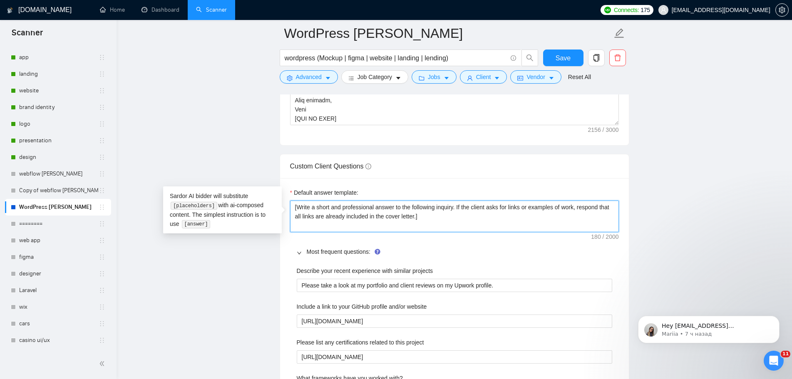
drag, startPoint x: 378, startPoint y: 210, endPoint x: 258, endPoint y: 191, distance: 121.8
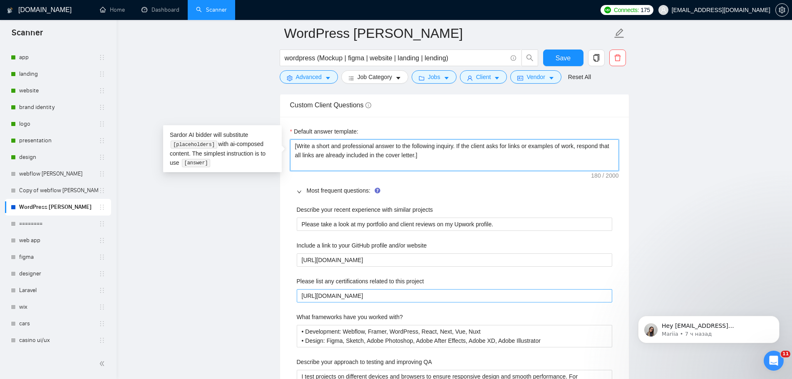
scroll to position [1290, 0]
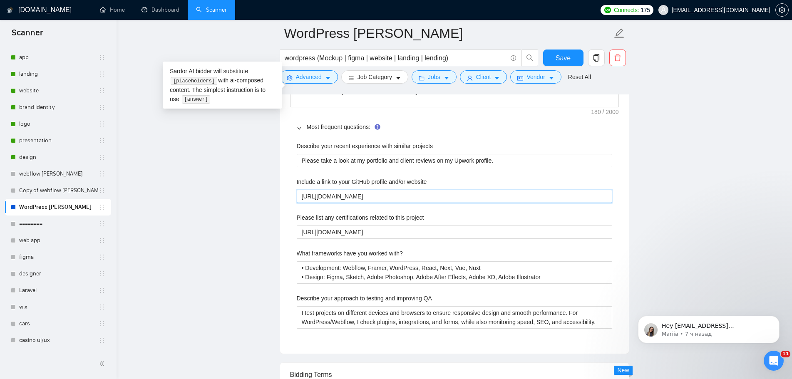
drag, startPoint x: 471, startPoint y: 191, endPoint x: 277, endPoint y: 185, distance: 194.4
click at [277, 185] on main "WordPress [PERSON_NAME] wordpress (Mockup | figma | website | landing | lending…" at bounding box center [454, 107] width 649 height 2728
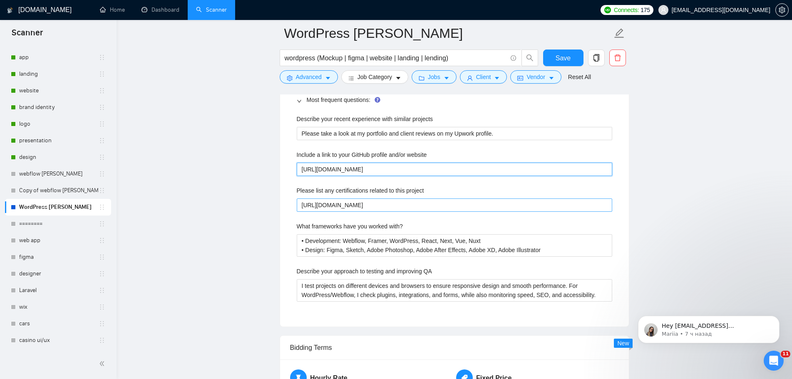
scroll to position [1331, 0]
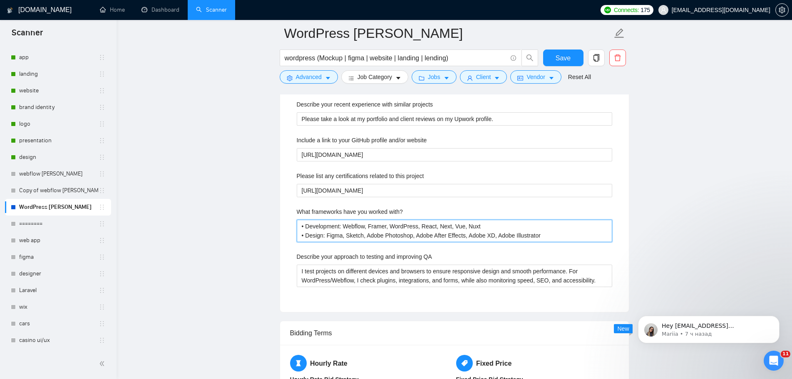
drag, startPoint x: 540, startPoint y: 235, endPoint x: 245, endPoint y: 207, distance: 296.3
click at [245, 207] on main "WordPress [PERSON_NAME] wordpress (Mockup | figma | website | landing | lending…" at bounding box center [454, 66] width 649 height 2728
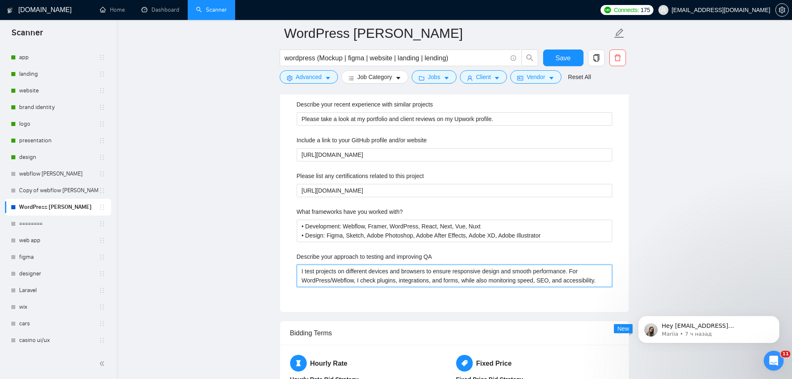
drag, startPoint x: 603, startPoint y: 283, endPoint x: 225, endPoint y: 246, distance: 379.6
click at [226, 246] on main "WordPress [PERSON_NAME] wordpress (Mockup | figma | website | landing | lending…" at bounding box center [454, 66] width 649 height 2728
click at [55, 193] on link "Copy of webflow [PERSON_NAME]" at bounding box center [58, 190] width 79 height 17
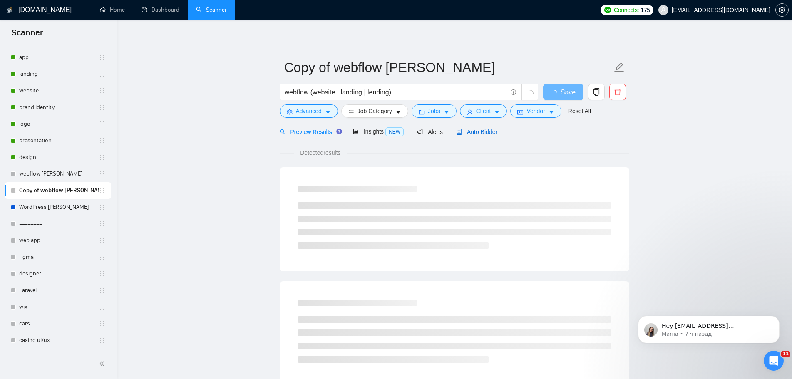
click at [473, 134] on span "Auto Bidder" at bounding box center [476, 132] width 41 height 7
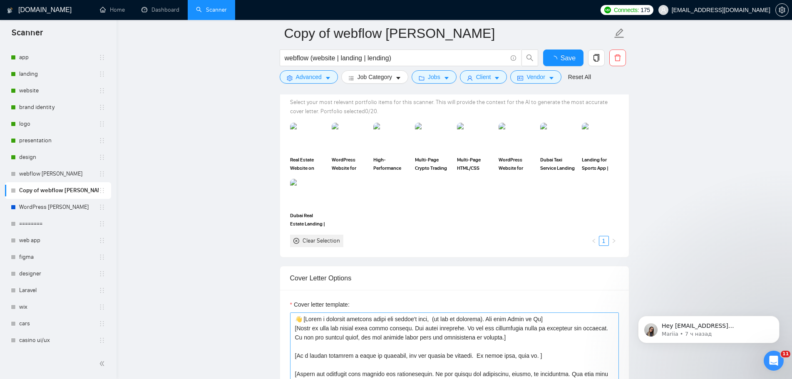
scroll to position [1123, 0]
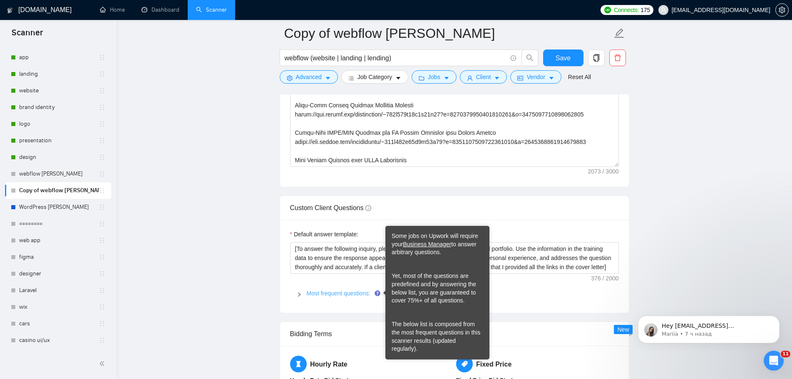
click at [340, 292] on link "Most frequent questions:" at bounding box center [339, 293] width 64 height 7
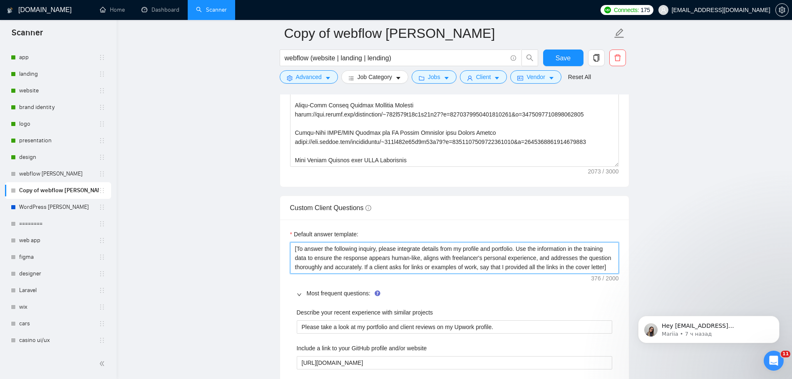
click at [477, 264] on textarea "[To answer the following inquiry, please integrate details from my profile and …" at bounding box center [454, 258] width 329 height 32
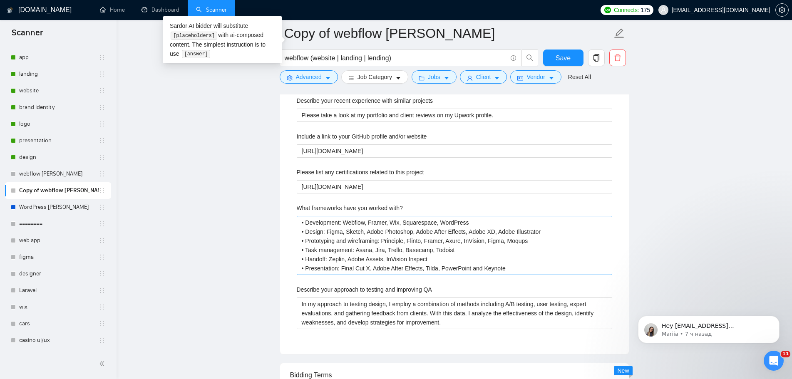
scroll to position [1373, 0]
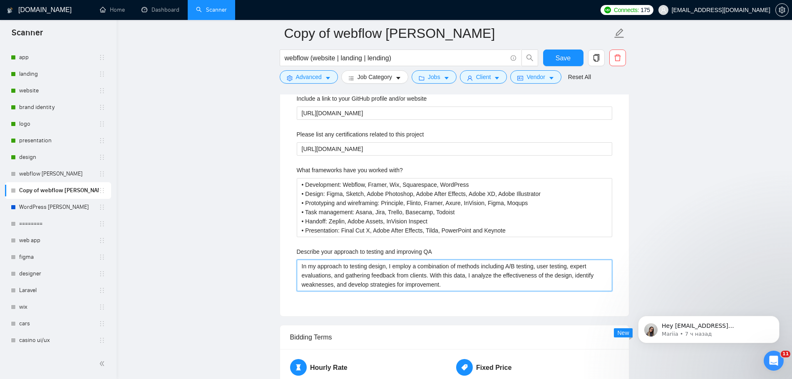
drag, startPoint x: 461, startPoint y: 283, endPoint x: 266, endPoint y: 263, distance: 195.3
paste QA "test projects on different devices and browsers to ensure responsive design and…"
type QA "I test projects on different devices and browsers to ensure responsive design a…"
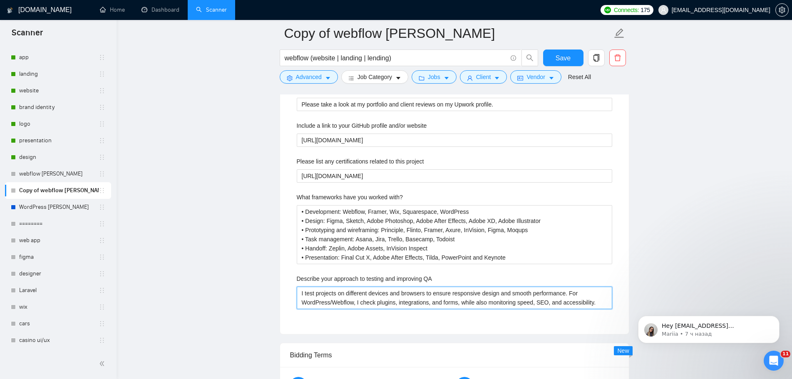
scroll to position [1331, 0]
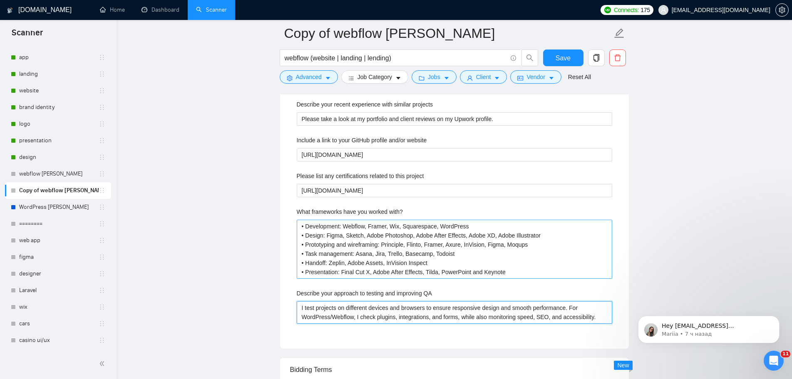
type QA "I test projects on different devices and browsers to ensure responsive design a…"
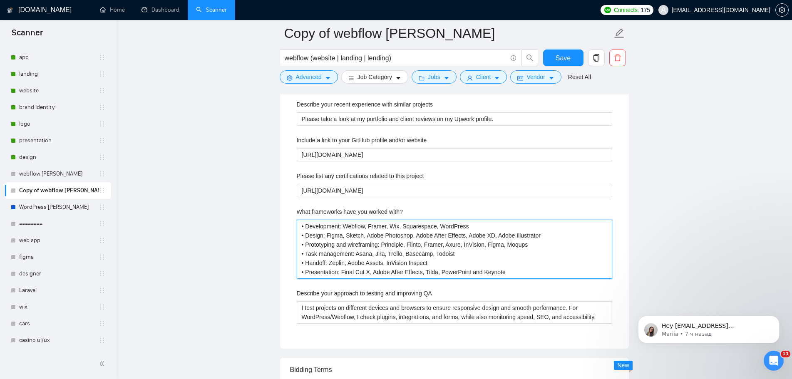
drag, startPoint x: 506, startPoint y: 274, endPoint x: 266, endPoint y: 221, distance: 245.9
paste with\? "ordPress, React, Next, Vue, Nuxt • Design: Figma, Sketch, Adobe Photoshop, Adob…"
type with\? "• Development: Webflow, Framer, WordPress, React, Next, Vue, Nuxt • Design: Fig…"
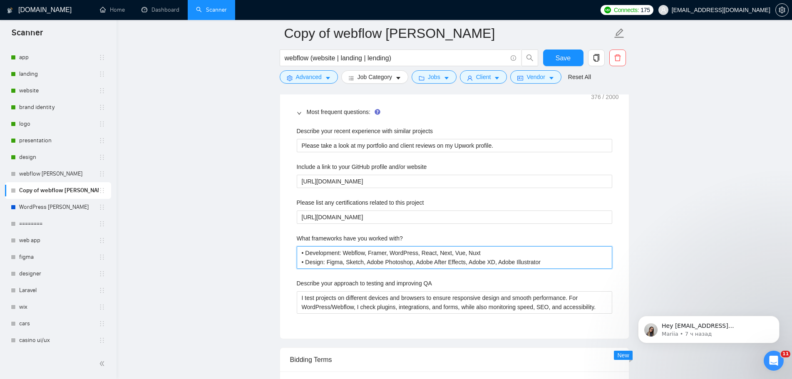
scroll to position [1290, 0]
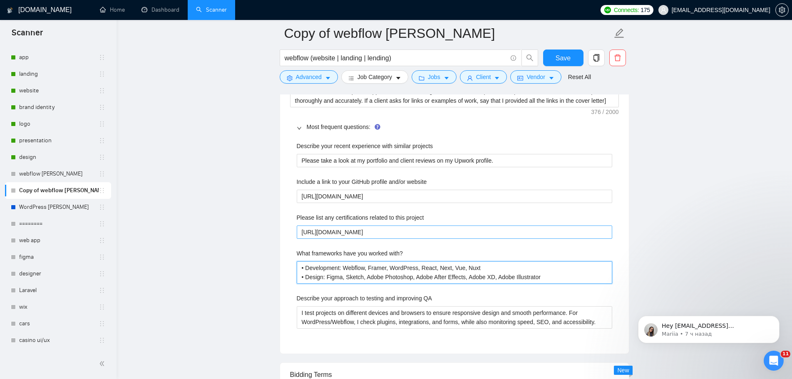
type with\? "• Development: Webflow, Framer, WordPress, React, Next, Vue, Nuxt • Design: Fig…"
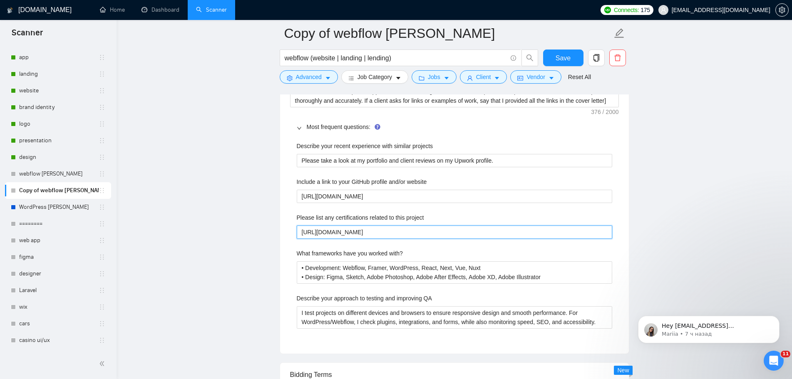
drag, startPoint x: 431, startPoint y: 233, endPoint x: 260, endPoint y: 224, distance: 170.8
paste project "~019a635a57a8d04e92"
type project "[URL][DOMAIN_NAME]"
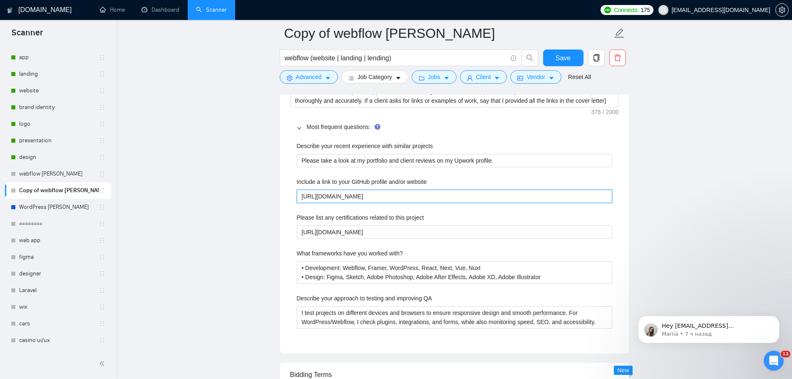
drag, startPoint x: 400, startPoint y: 195, endPoint x: 258, endPoint y: 195, distance: 142.7
paste website "[DOMAIN_NAME][URL]"
type website "[URL][DOMAIN_NAME]"
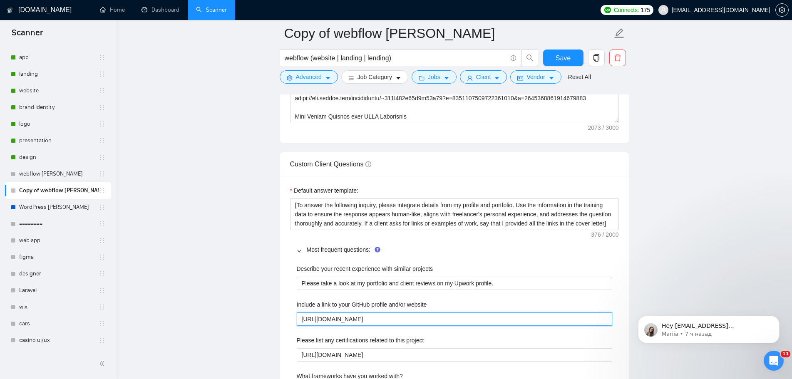
scroll to position [1165, 0]
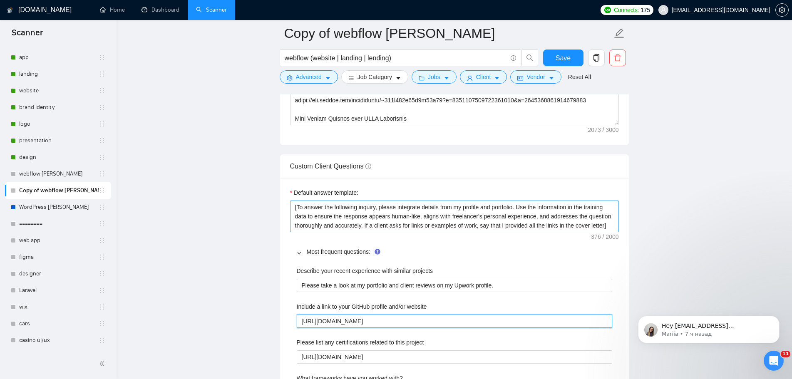
type website "[URL][DOMAIN_NAME]"
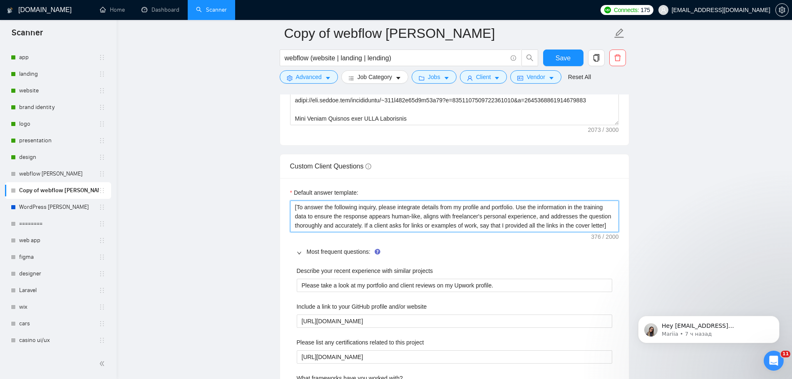
click at [548, 227] on textarea "[To answer the following inquiry, please integrate details from my profile and …" at bounding box center [454, 217] width 329 height 32
click at [548, 226] on textarea "[To answer the following inquiry, please integrate details from my profile and …" at bounding box center [454, 217] width 329 height 32
paste textarea "[URL][DOMAIN_NAME]"
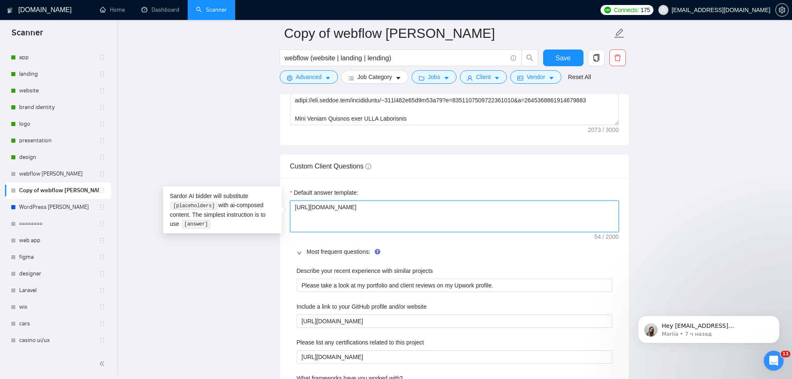
type textarea "[URL][DOMAIN_NAME]"
click at [549, 223] on textarea "[URL][DOMAIN_NAME]" at bounding box center [454, 217] width 329 height 32
drag, startPoint x: 358, startPoint y: 210, endPoint x: 260, endPoint y: 206, distance: 97.8
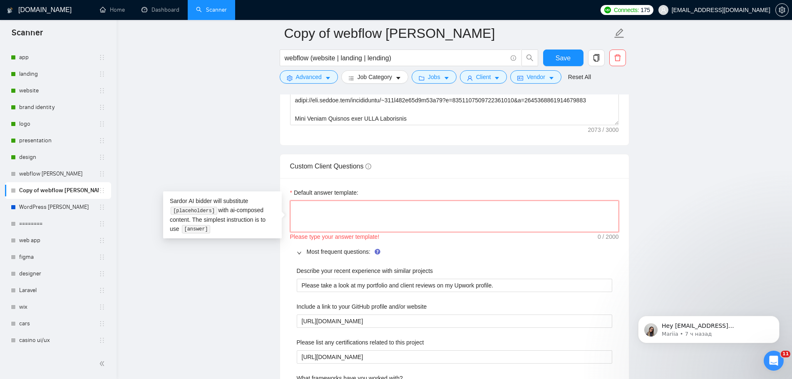
paste textarea "[Write a short and professional answer to the following inquiry. If the client …"
type textarea "[Write a short and professional answer to the following inquiry. If the client …"
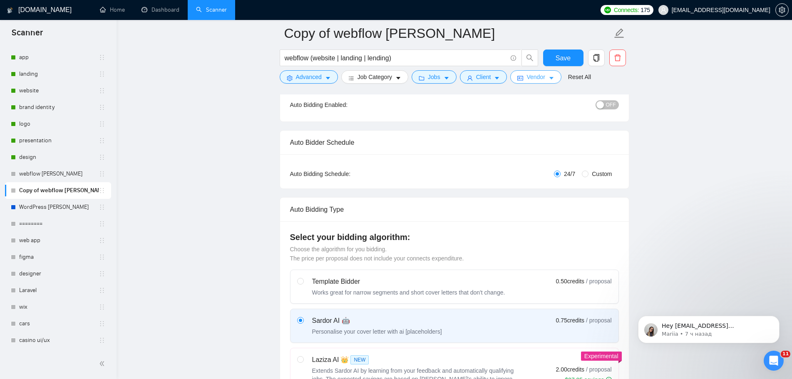
scroll to position [83, 0]
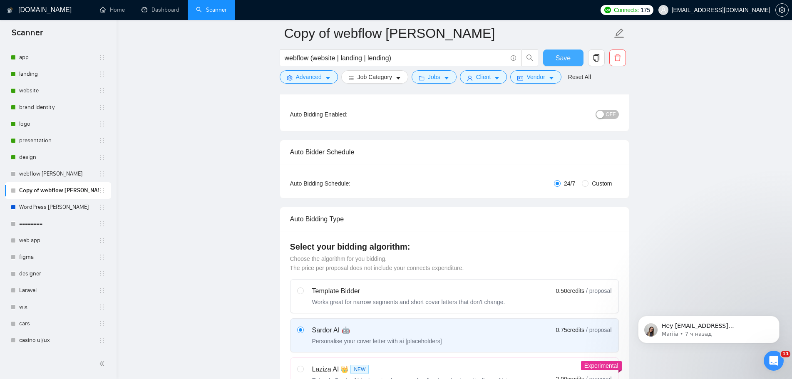
type textarea "[Write a short and professional answer to the following inquiry. If the client …"
click at [565, 58] on span "Save" at bounding box center [562, 58] width 15 height 10
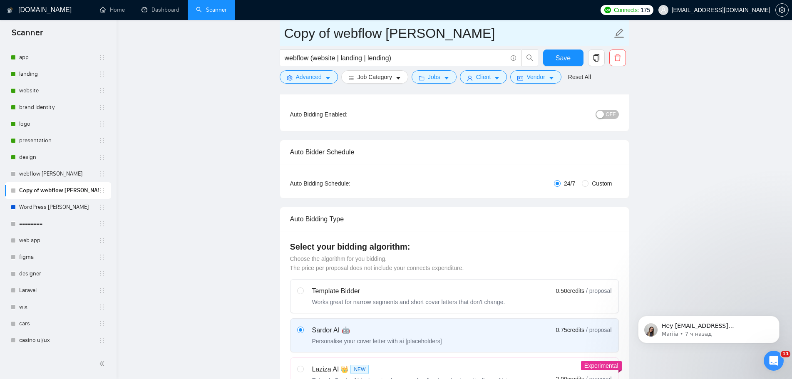
click at [619, 35] on icon "edit" at bounding box center [619, 33] width 10 height 10
drag, startPoint x: 334, startPoint y: 34, endPoint x: 264, endPoint y: 33, distance: 69.9
click at [377, 39] on input "Webflow [PERSON_NAME]" at bounding box center [448, 33] width 328 height 21
type input "Webflow [PERSON_NAME]"
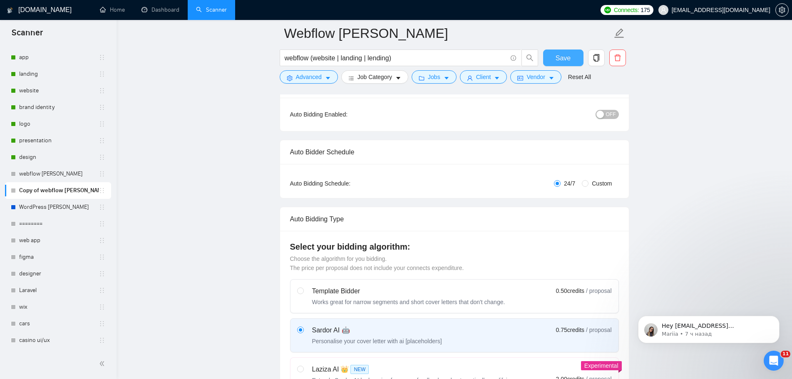
click at [565, 62] on span "Save" at bounding box center [562, 58] width 15 height 10
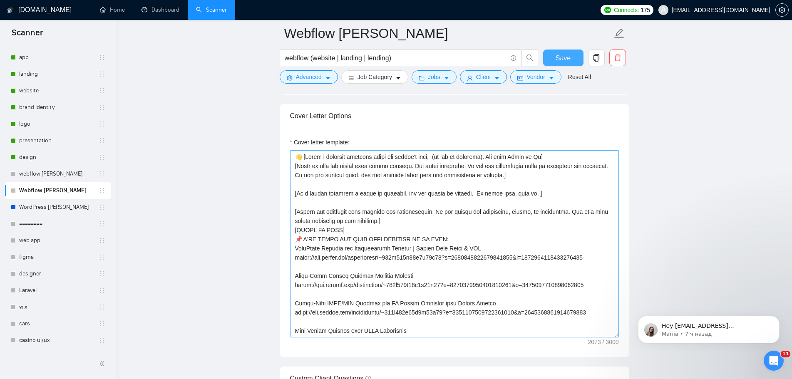
scroll to position [957, 0]
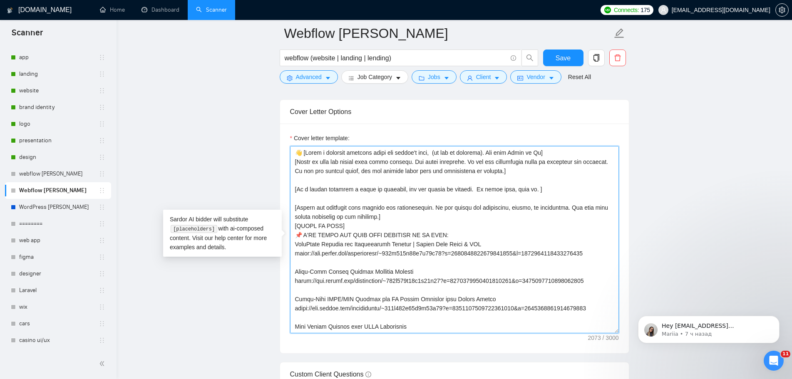
drag, startPoint x: 387, startPoint y: 218, endPoint x: 283, endPoint y: 206, distance: 105.1
click at [283, 206] on div "Cover letter template:" at bounding box center [454, 239] width 349 height 230
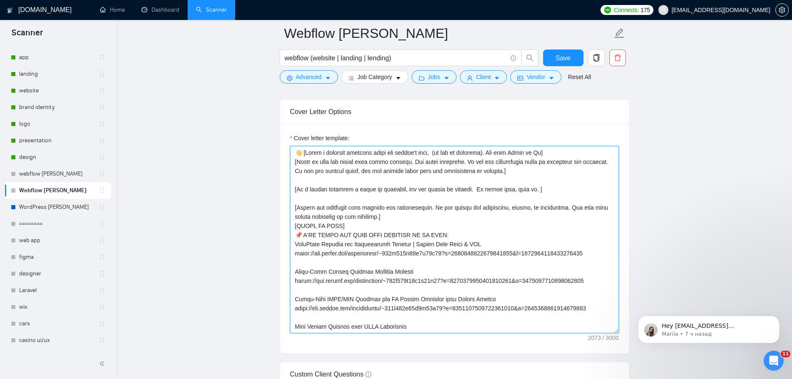
click at [538, 224] on textarea "Cover letter template:" at bounding box center [454, 239] width 329 height 187
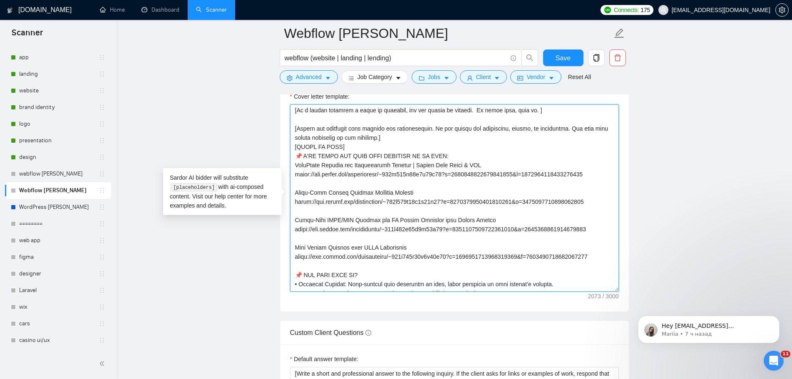
scroll to position [38, 0]
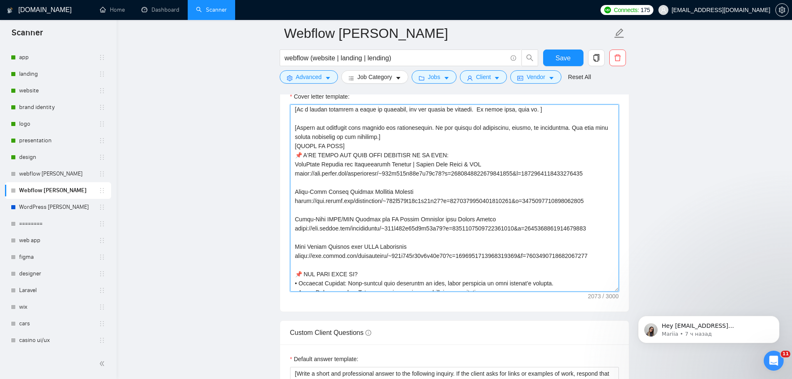
click at [603, 224] on textarea "Cover letter template:" at bounding box center [454, 197] width 329 height 187
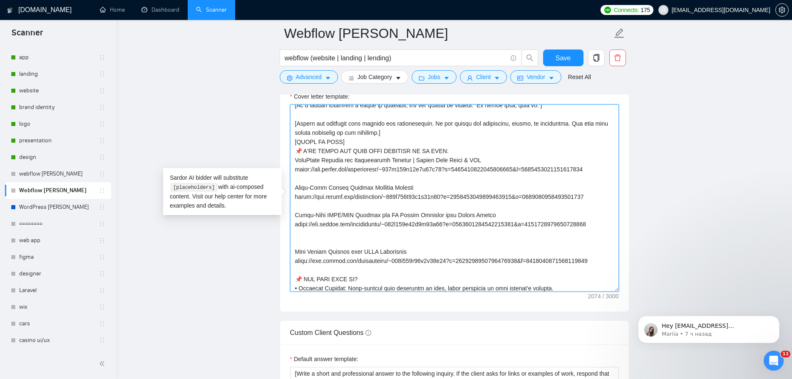
scroll to position [42, 0]
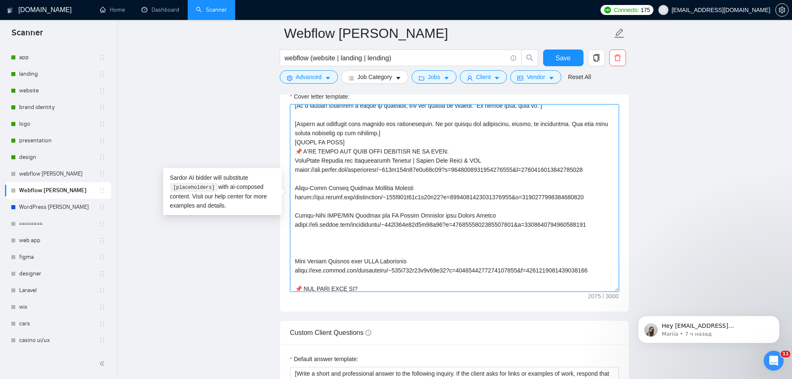
paste textarea "[URL][DOMAIN_NAME]"
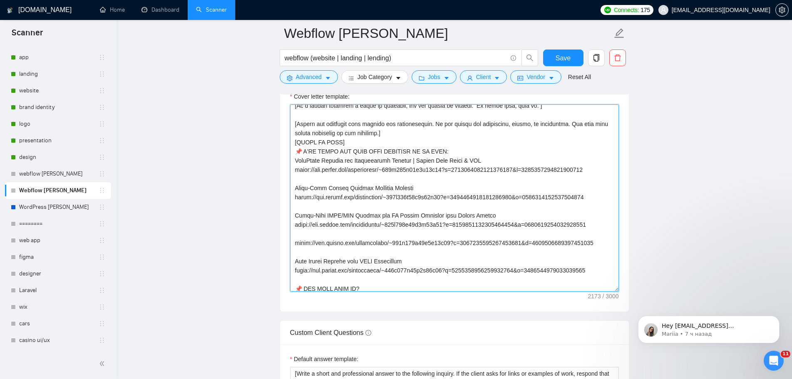
click at [308, 235] on textarea "Cover letter template:" at bounding box center [454, 197] width 329 height 187
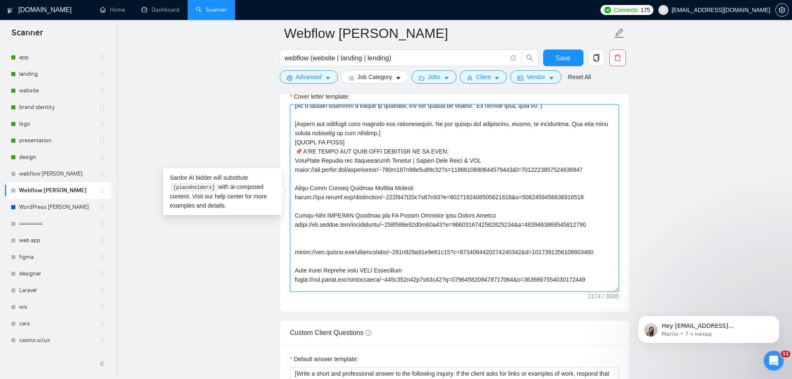
paste textarea "High-Performance Webflow Website for FinTech & Crypto Solutions"
drag, startPoint x: 408, startPoint y: 271, endPoint x: 295, endPoint y: 270, distance: 112.8
click at [295, 270] on textarea "Cover letter template:" at bounding box center [454, 197] width 329 height 187
paste textarea "on Webflow with GSAP Animations & Finsweet CMS"
drag, startPoint x: 598, startPoint y: 218, endPoint x: 269, endPoint y: 157, distance: 335.1
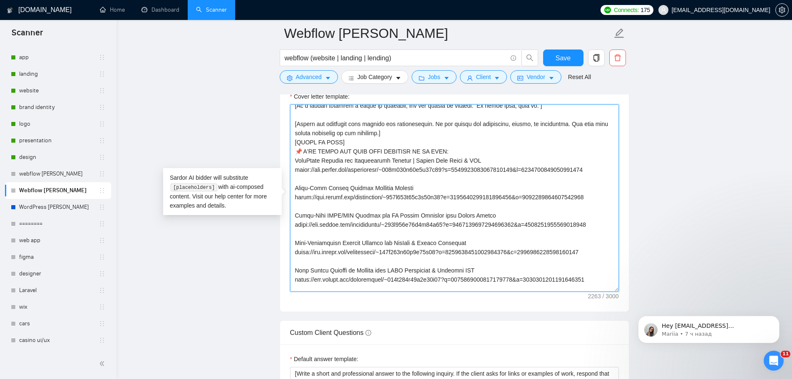
click at [269, 157] on main "Webflow [PERSON_NAME] webflow (website | landing | lending) Save Advanced Job C…" at bounding box center [454, 184] width 649 height 2299
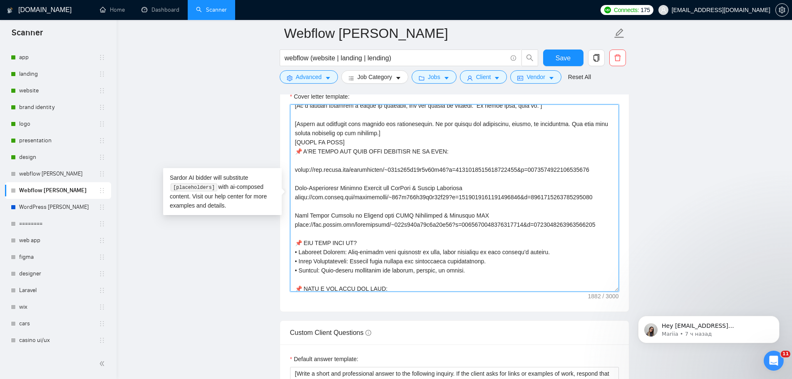
drag, startPoint x: 604, startPoint y: 171, endPoint x: 279, endPoint y: 170, distance: 325.4
paste textarea "Multi-Page Crypto Trading Software Website | HTML/CSS, API Integration"
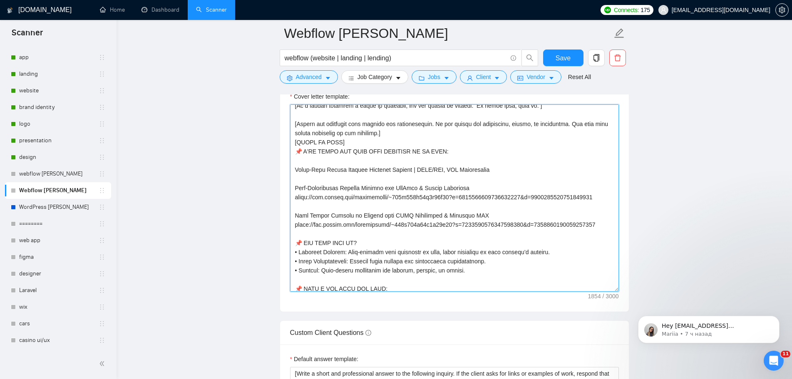
click at [486, 172] on textarea "Cover letter template:" at bounding box center [454, 197] width 329 height 187
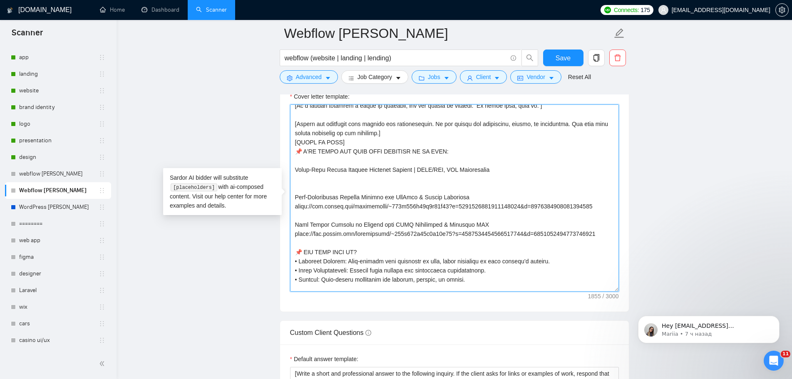
paste textarea "[URL][DOMAIN_NAME]"
click at [486, 170] on textarea "Cover letter template:" at bounding box center [454, 197] width 329 height 187
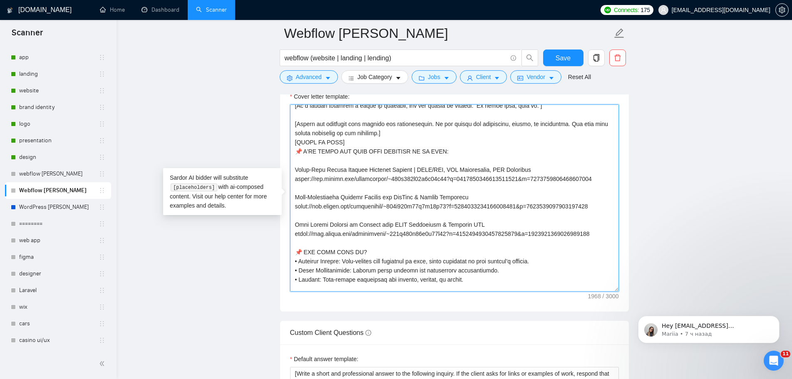
click at [509, 229] on textarea "Cover letter template:" at bounding box center [454, 197] width 329 height 187
click at [525, 171] on textarea "Cover letter template:" at bounding box center [454, 197] width 329 height 187
click at [529, 219] on textarea "Cover letter template:" at bounding box center [454, 197] width 329 height 187
drag, startPoint x: 599, startPoint y: 178, endPoint x: 268, endPoint y: 176, distance: 330.8
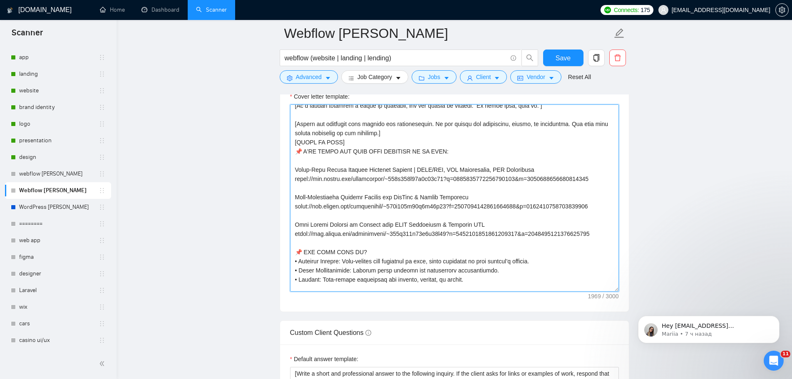
click at [455, 154] on textarea "Cover letter template:" at bounding box center [454, 197] width 329 height 187
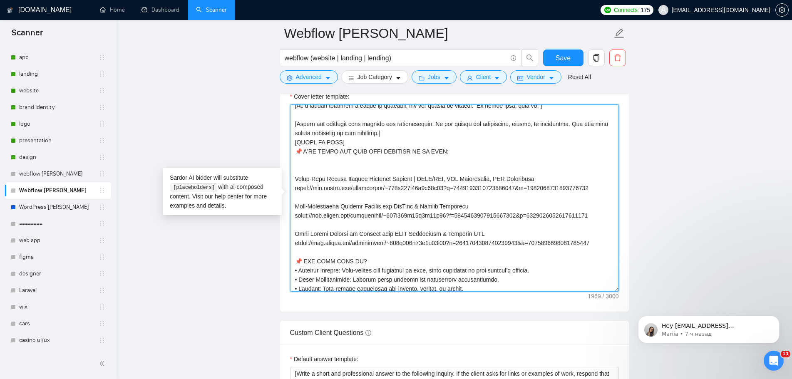
scroll to position [42, 0]
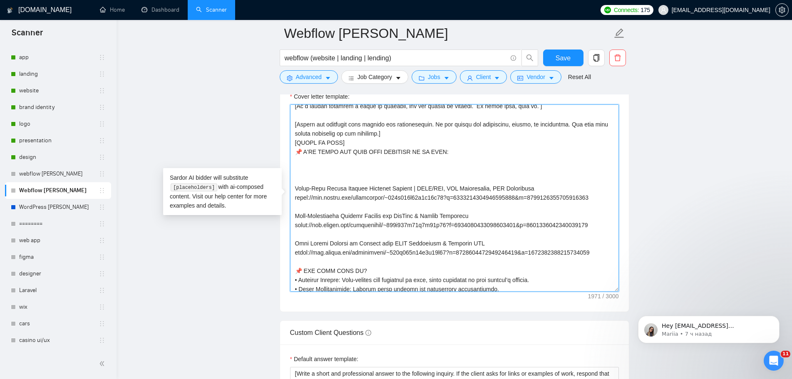
paste textarea "Dubai Taxi Service Landing | HTML/CSS, API Integration & Multilingual"
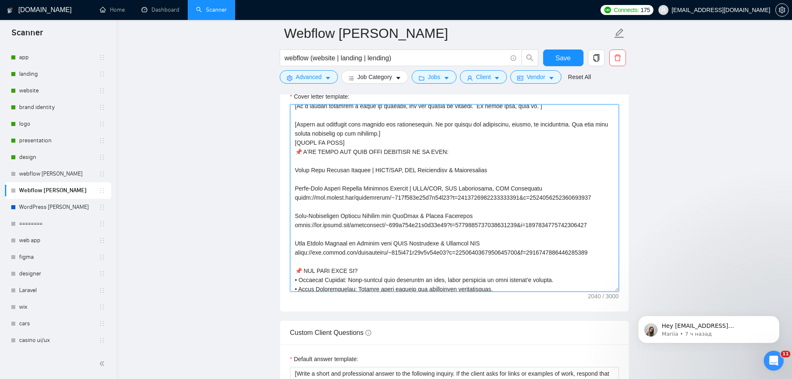
click at [482, 171] on textarea "Cover letter template:" at bounding box center [454, 197] width 329 height 187
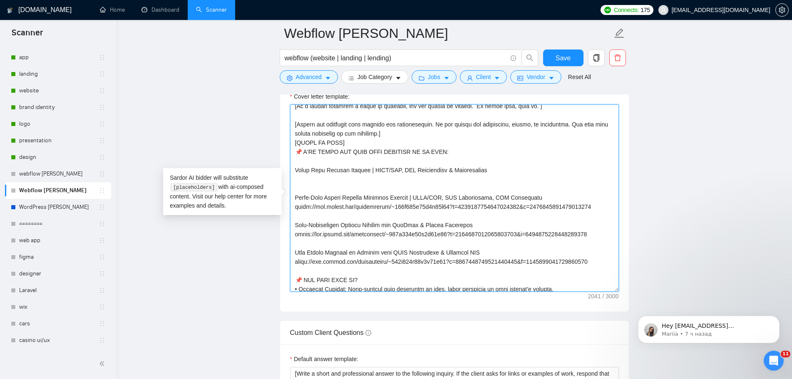
paste textarea "[URL][DOMAIN_NAME]"
drag, startPoint x: 559, startPoint y: 180, endPoint x: 238, endPoint y: 173, distance: 321.3
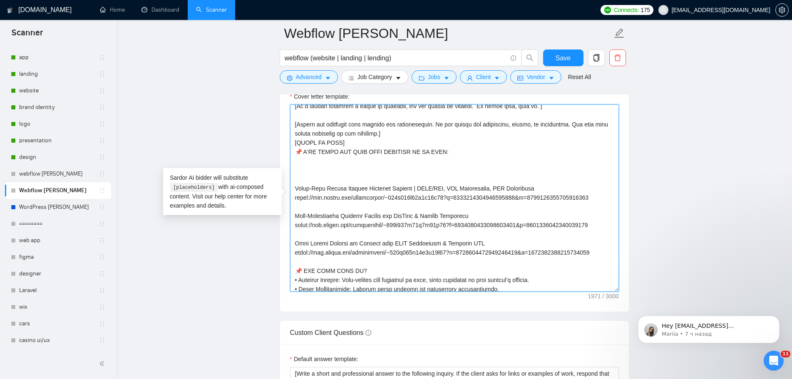
click at [596, 253] on textarea "Cover letter template:" at bounding box center [454, 197] width 329 height 187
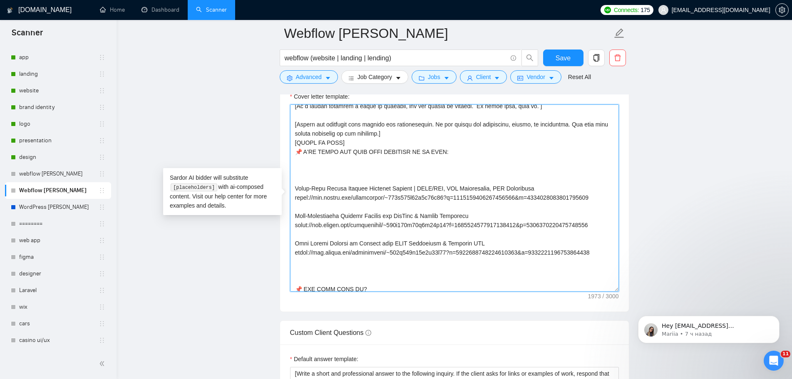
paste textarea "Dubai Taxi Service Landing | HTML/CSS, API Integration & Multilingual [URL][DOM…"
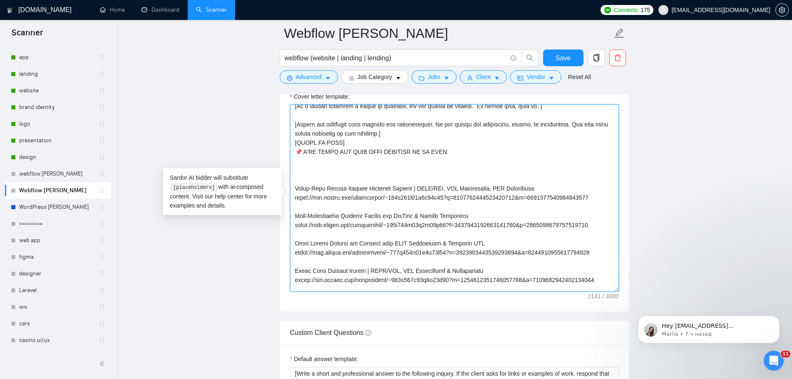
click at [452, 150] on textarea "Cover letter template:" at bounding box center [454, 197] width 329 height 187
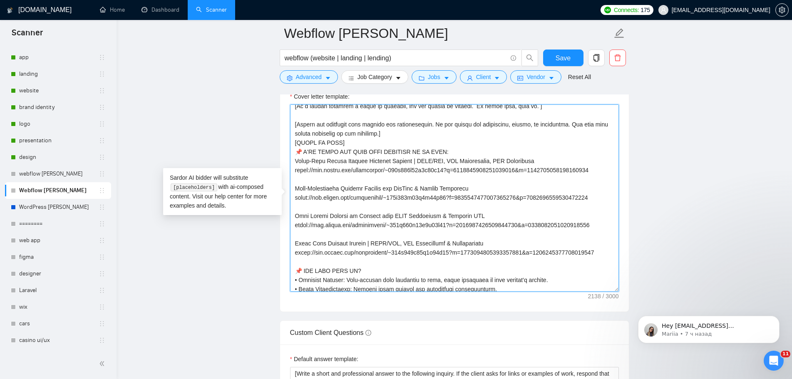
type textarea "👋 [Lorem i dolorsit ametcons adipi eli seddoe't inci, (ut lab et dolorema). Ali…"
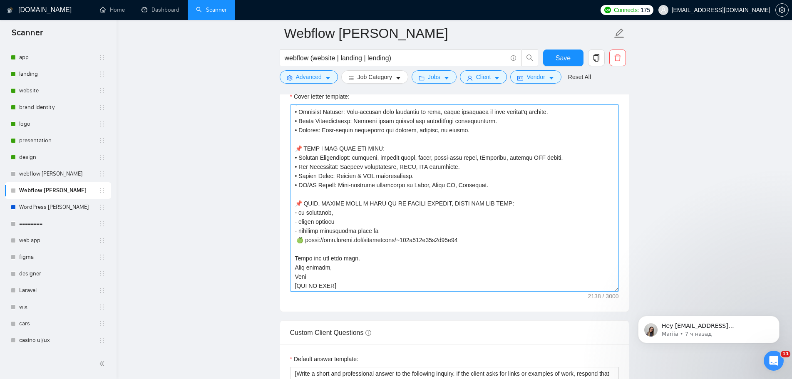
scroll to position [211, 0]
drag, startPoint x: 563, startPoint y: 56, endPoint x: 245, endPoint y: 216, distance: 355.4
click at [563, 56] on span "Save" at bounding box center [562, 58] width 15 height 10
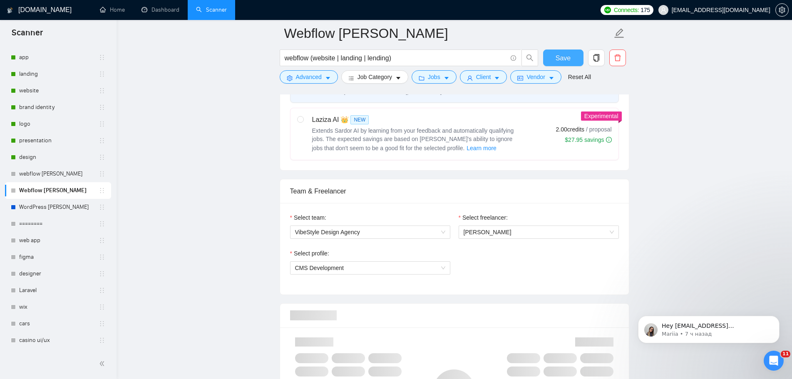
scroll to position [0, 0]
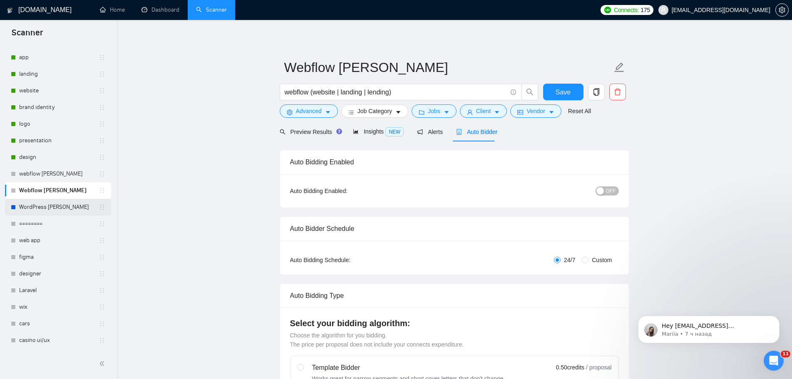
click at [46, 208] on link "WordPress [PERSON_NAME]" at bounding box center [58, 207] width 79 height 17
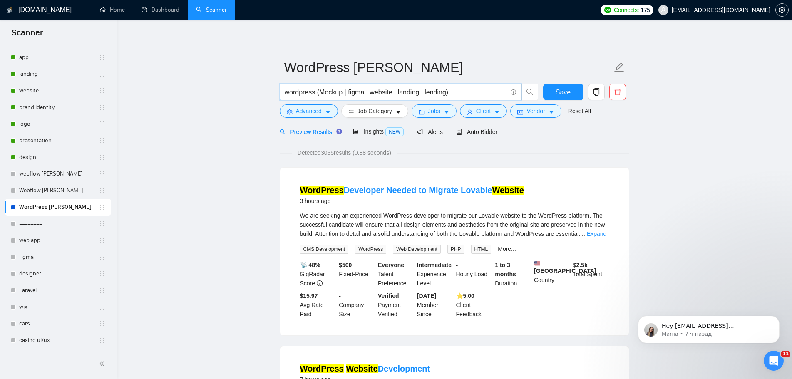
click at [364, 92] on input "wordpress (Mockup | figma | website | landing | lending)" at bounding box center [396, 92] width 222 height 10
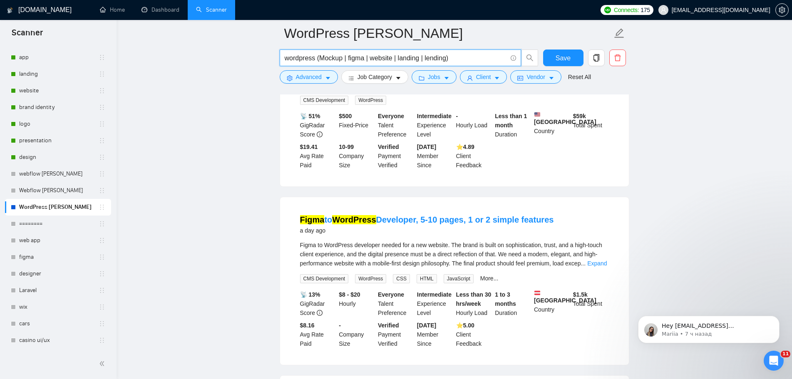
scroll to position [624, 0]
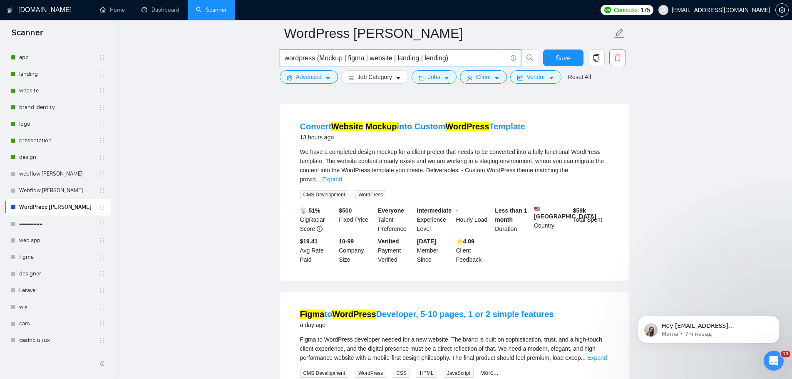
click at [356, 57] on input "wordpress (Mockup | figma | website | landing | lending)" at bounding box center [396, 58] width 222 height 10
drag, startPoint x: 356, startPoint y: 57, endPoint x: 409, endPoint y: 50, distance: 53.7
click at [409, 50] on span "wordpress (Mockup | figma | website | landing | lending)" at bounding box center [400, 58] width 241 height 17
click at [394, 62] on input "wordpress (Mockup | figma | website | landing | lending)" at bounding box center [396, 58] width 222 height 10
drag, startPoint x: 368, startPoint y: 58, endPoint x: 321, endPoint y: 59, distance: 47.4
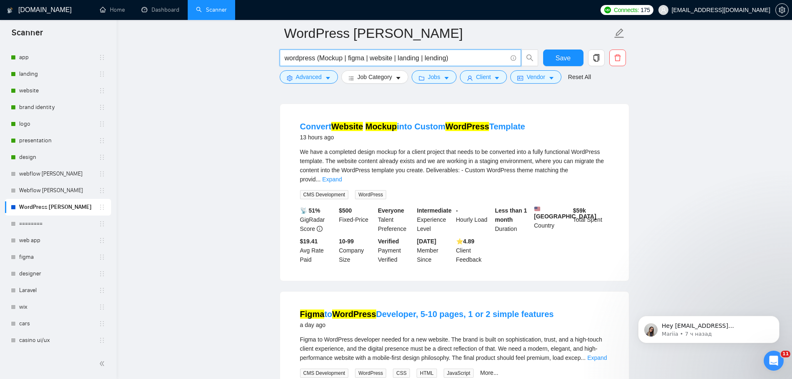
click at [321, 59] on input "wordpress (Mockup | figma | website | landing | lending)" at bounding box center [396, 58] width 222 height 10
click at [321, 56] on input "wordpress (Mockup | figma | website | landing | lending)" at bounding box center [396, 58] width 222 height 10
drag, startPoint x: 365, startPoint y: 58, endPoint x: 320, endPoint y: 61, distance: 45.4
click at [320, 61] on input "wordpress (mockup | figma | website | landing | lending)" at bounding box center [396, 58] width 222 height 10
type input "wordpress (mockup | figma | website | landing | lending)"
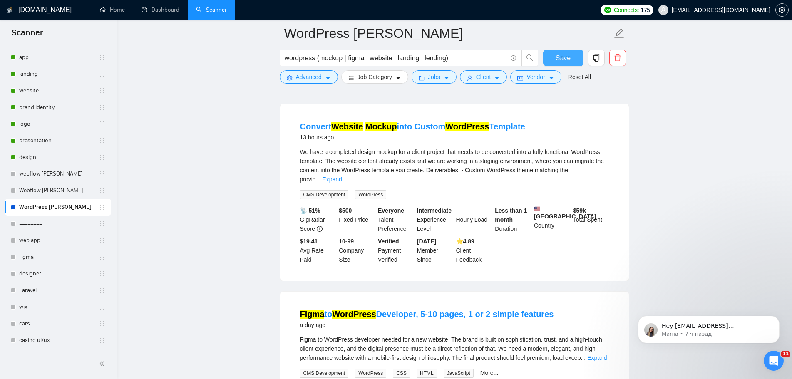
click at [558, 59] on span "Save" at bounding box center [562, 58] width 15 height 10
click at [48, 192] on link "Webflow [PERSON_NAME]" at bounding box center [58, 190] width 79 height 17
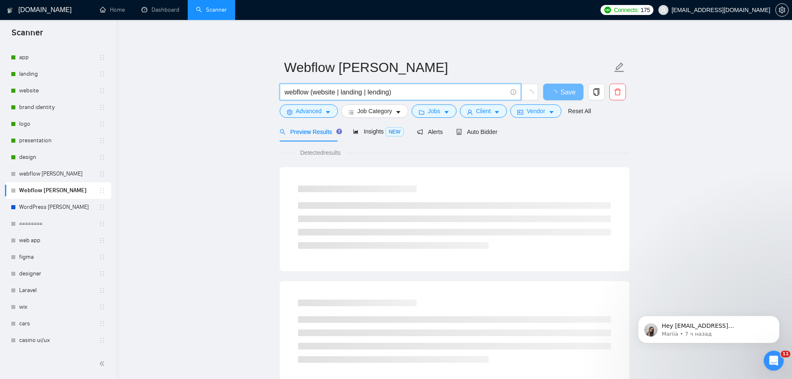
click at [314, 90] on input "webflow (website | landing | lending)" at bounding box center [396, 92] width 222 height 10
paste input "mockup | figma"
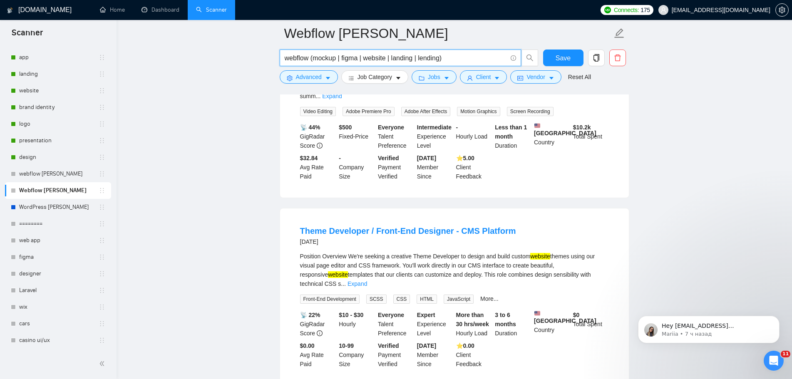
scroll to position [1123, 0]
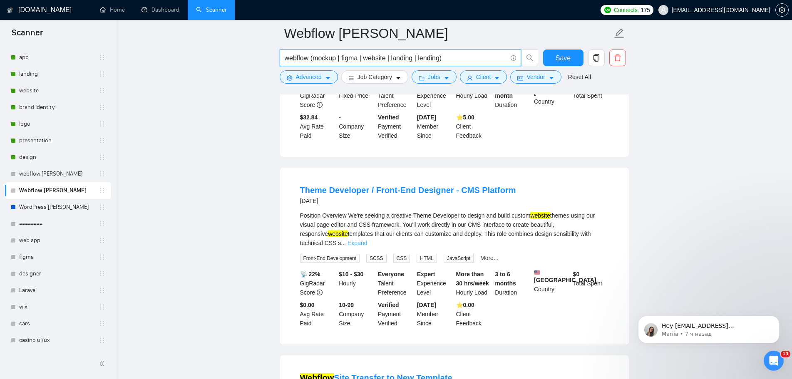
type input "webflow (mockup | figma | website | landing | lending)"
click at [367, 240] on link "Expand" at bounding box center [357, 243] width 20 height 7
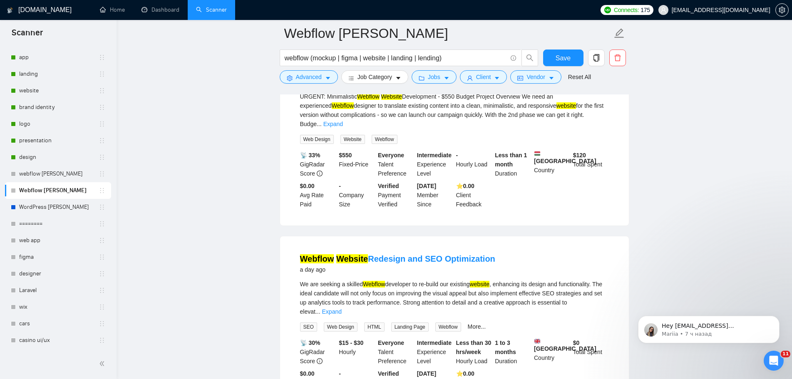
scroll to position [250, 0]
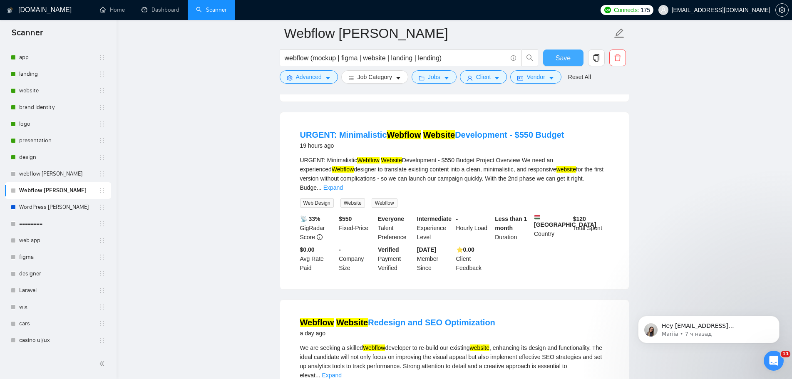
click at [573, 54] on button "Save" at bounding box center [563, 58] width 40 height 17
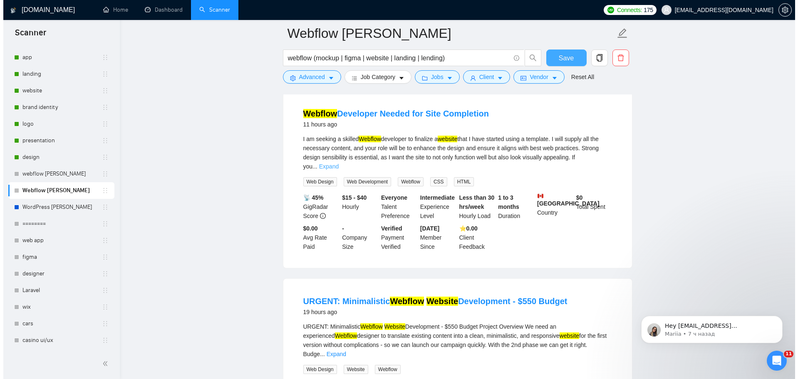
scroll to position [0, 0]
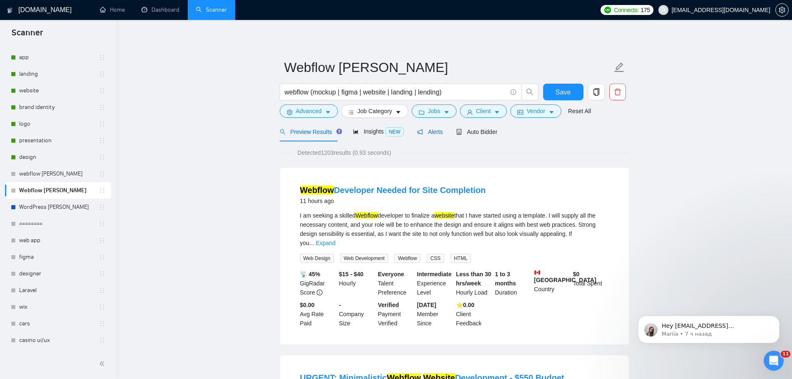
click at [431, 129] on span "Alerts" at bounding box center [430, 132] width 26 height 7
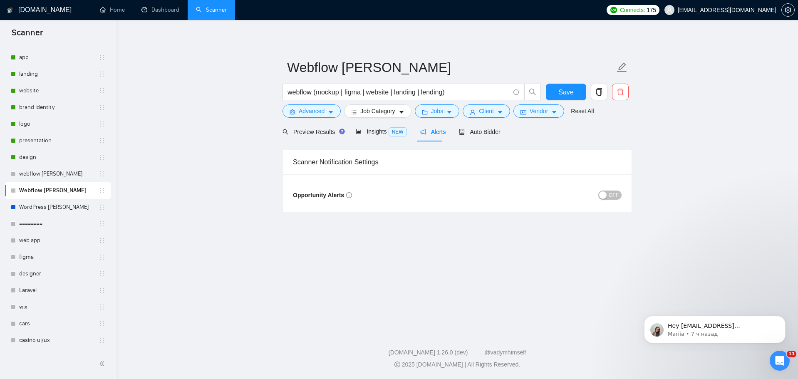
click at [609, 194] on button "OFF" at bounding box center [609, 195] width 23 height 9
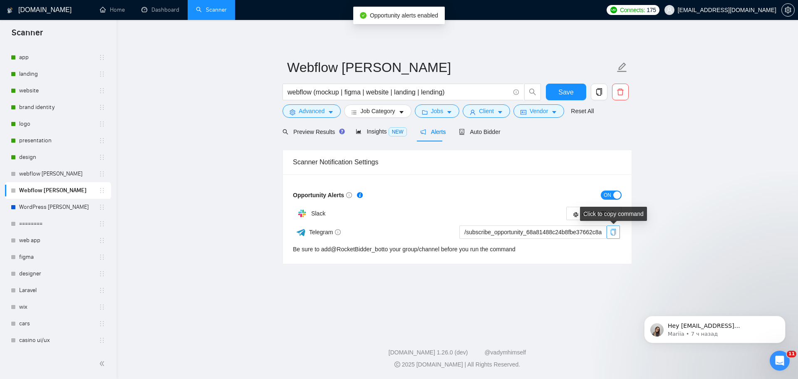
click at [610, 233] on icon "copy" at bounding box center [613, 232] width 7 height 7
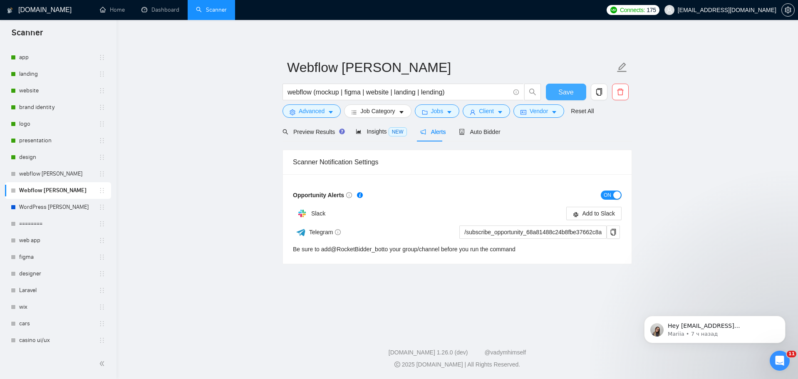
click at [563, 97] on button "Save" at bounding box center [566, 92] width 40 height 17
click at [61, 211] on link "WordPress [PERSON_NAME]" at bounding box center [58, 207] width 79 height 17
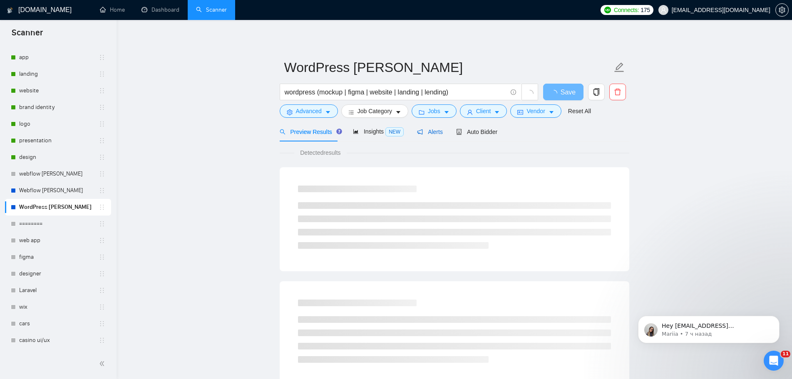
click at [426, 129] on span "Alerts" at bounding box center [430, 132] width 26 height 7
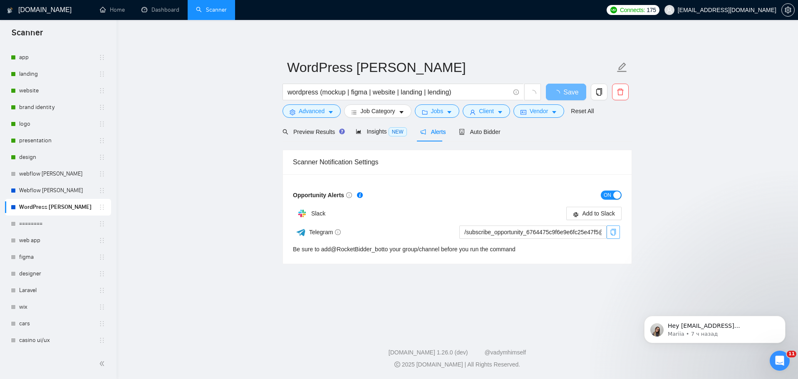
click at [613, 234] on icon "copy" at bounding box center [613, 232] width 7 height 7
click at [780, 359] on icon "Открыть службу сообщений Intercom" at bounding box center [779, 360] width 14 height 14
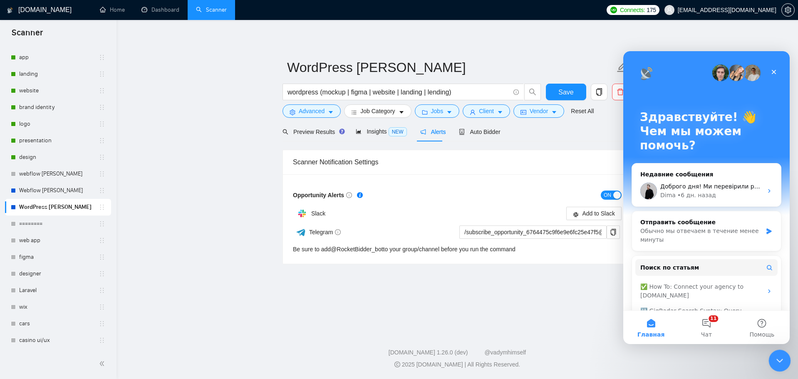
drag, startPoint x: 780, startPoint y: 359, endPoint x: 1566, endPoint y: 713, distance: 862.2
click at [780, 360] on icon "Закрыть службу сообщений Intercom" at bounding box center [778, 359] width 10 height 10
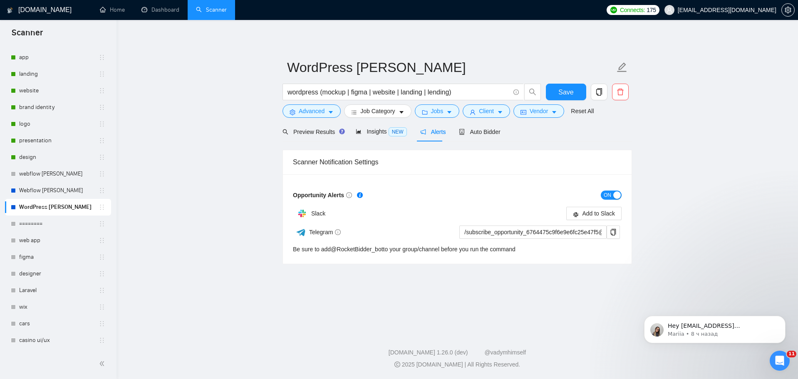
click at [736, 151] on main "WordPress [PERSON_NAME] wordpress (mockup | figma | website | landing | lending…" at bounding box center [457, 174] width 655 height 282
click at [60, 192] on link "Webflow [PERSON_NAME]" at bounding box center [58, 190] width 79 height 17
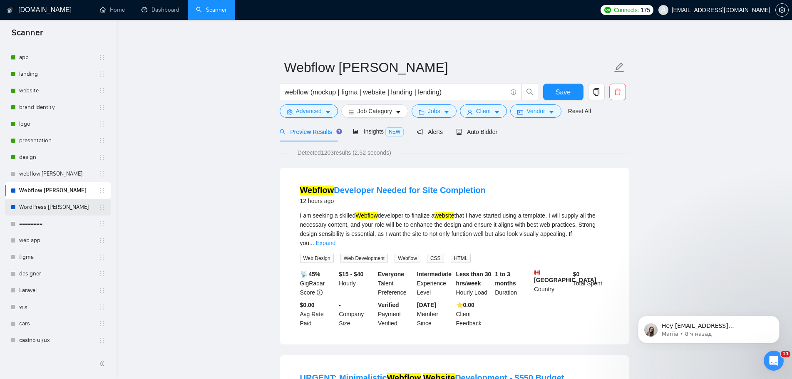
click at [40, 206] on link "WordPress [PERSON_NAME]" at bounding box center [58, 207] width 79 height 17
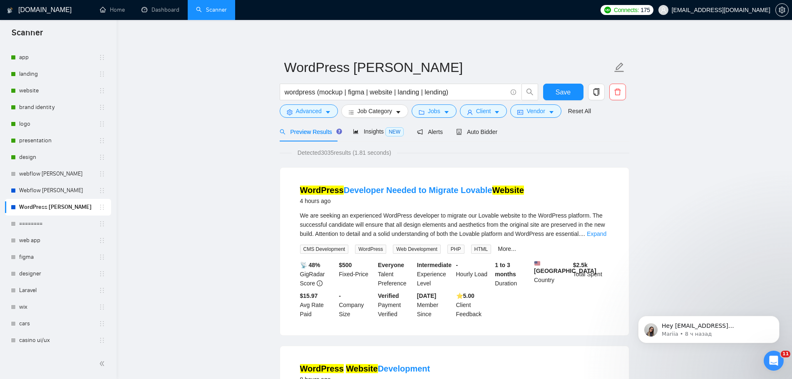
drag, startPoint x: 44, startPoint y: 170, endPoint x: 216, endPoint y: 164, distance: 172.8
click at [44, 170] on link "webflow [PERSON_NAME]" at bounding box center [58, 174] width 79 height 17
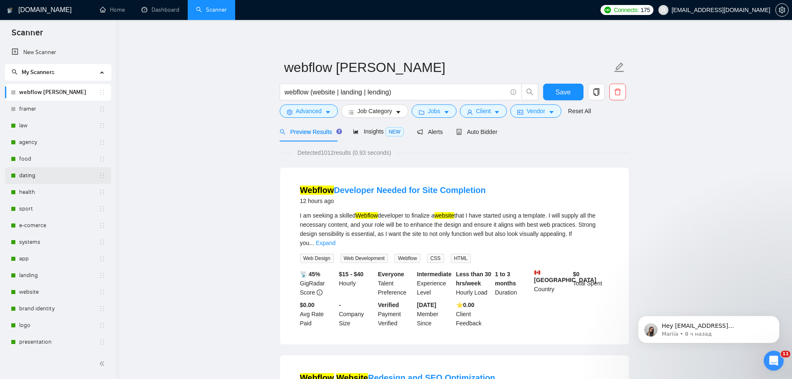
scroll to position [185, 0]
